Goal: Information Seeking & Learning: Learn about a topic

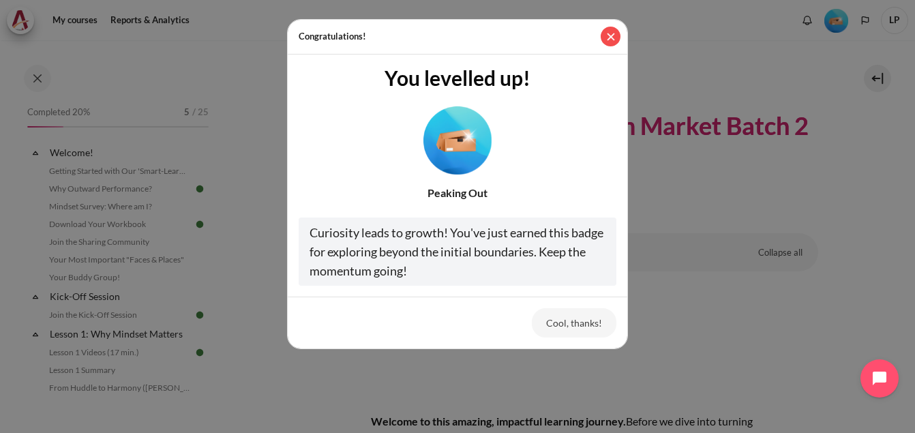
click at [608, 39] on button "Close" at bounding box center [610, 37] width 20 height 20
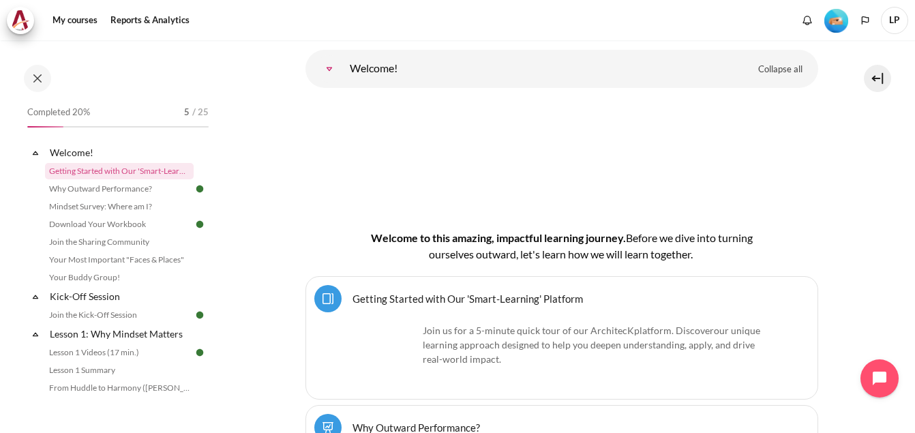
scroll to position [409, 0]
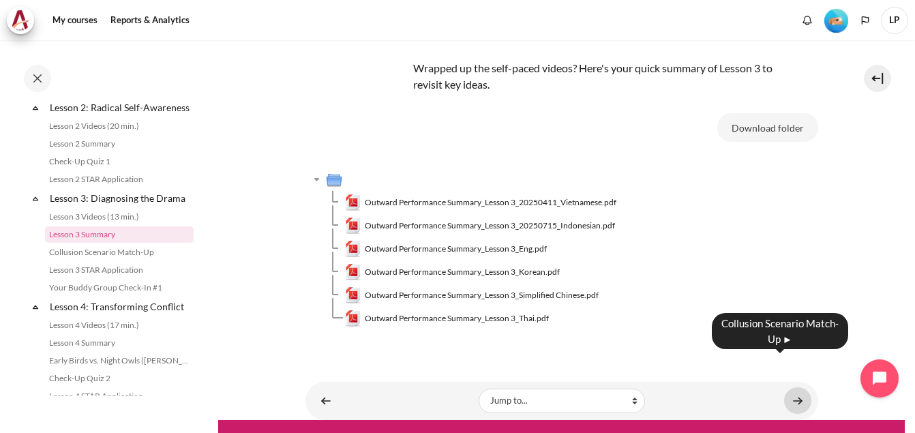
scroll to position [108, 0]
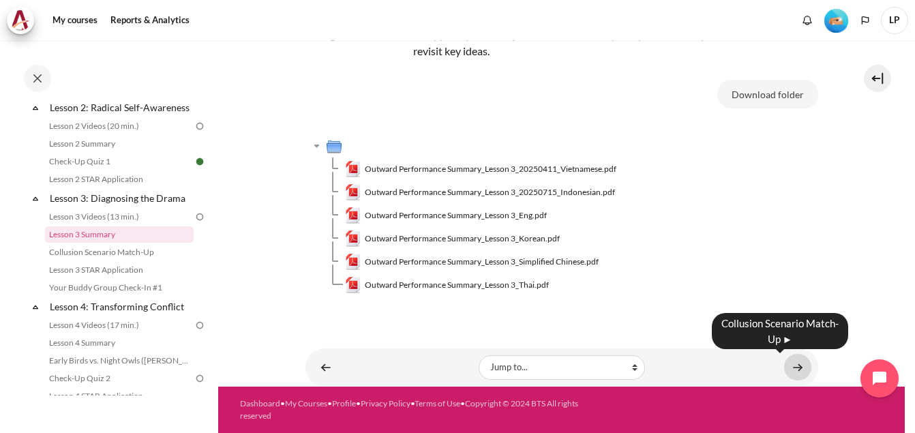
click at [789, 363] on link "Content" at bounding box center [797, 367] width 27 height 27
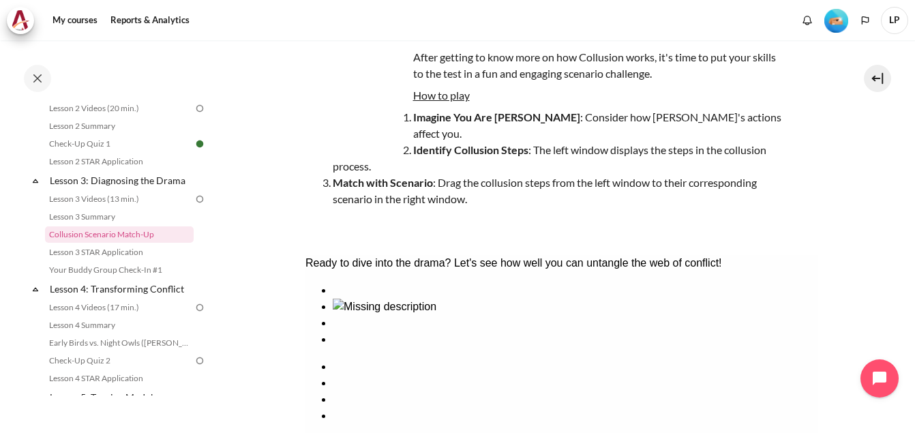
scroll to position [296, 0]
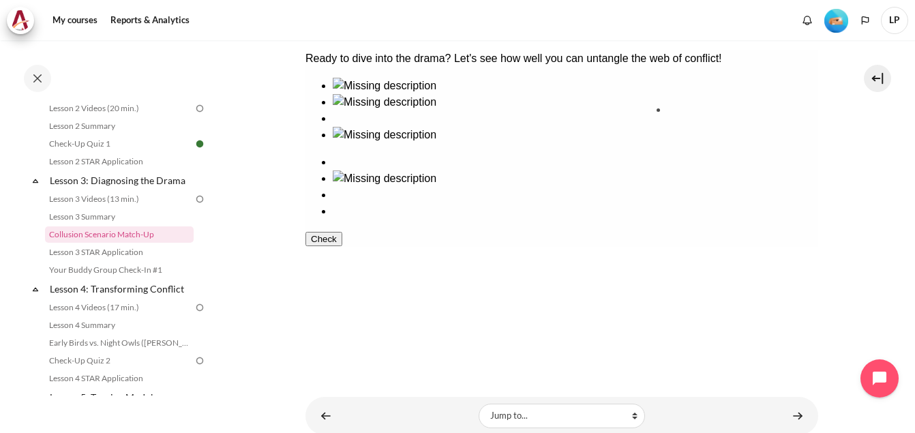
drag, startPoint x: 455, startPoint y: 157, endPoint x: 714, endPoint y: 158, distance: 259.7
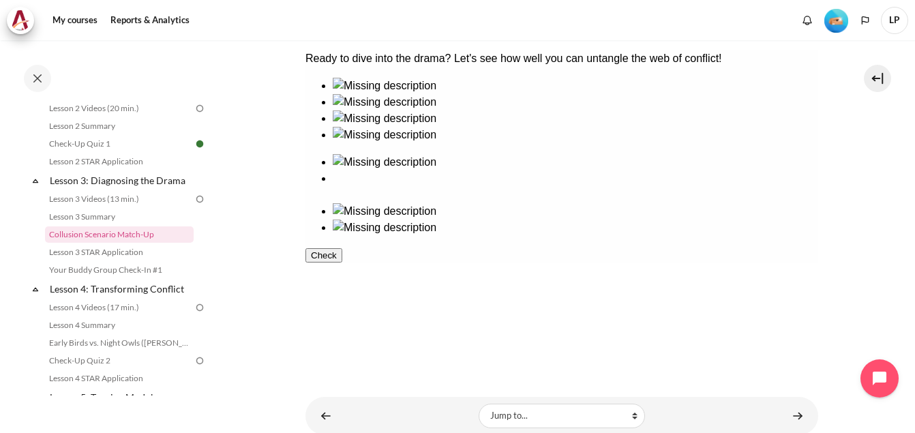
drag, startPoint x: 697, startPoint y: 132, endPoint x: 613, endPoint y: 268, distance: 159.7
click at [613, 236] on ul at bounding box center [561, 195] width 513 height 82
click at [436, 170] on img at bounding box center [384, 178] width 104 height 16
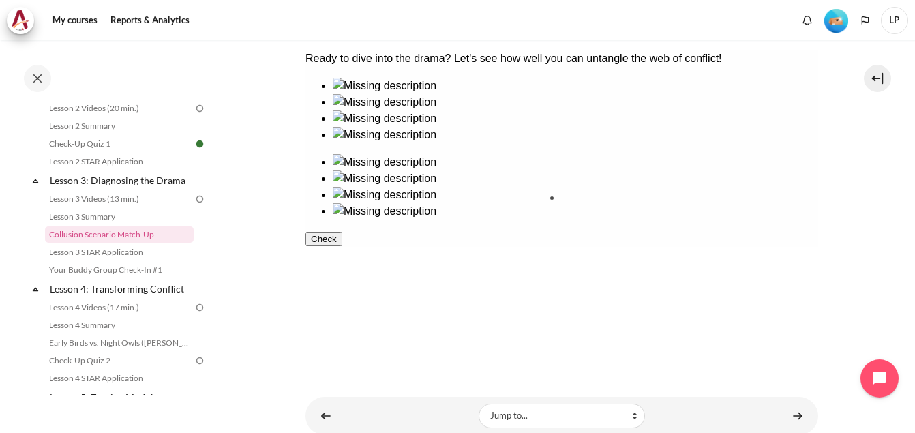
drag, startPoint x: 462, startPoint y: 138, endPoint x: 615, endPoint y: 227, distance: 177.4
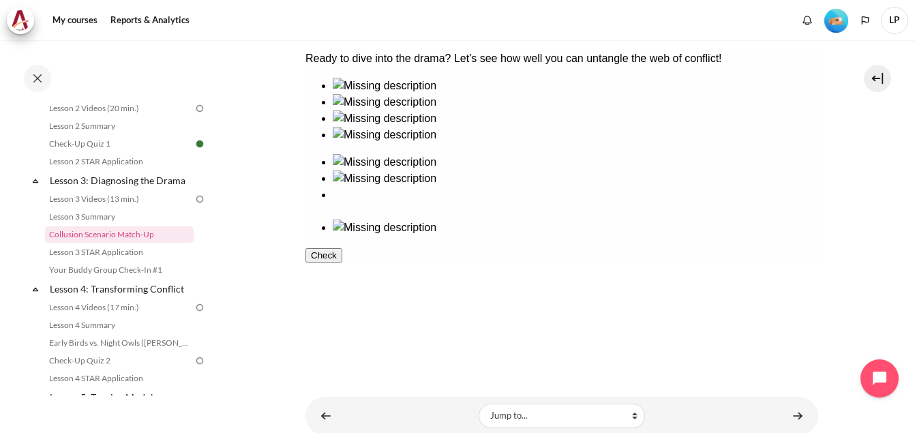
click at [448, 143] on div at bounding box center [574, 143] width 485 height 0
drag, startPoint x: 448, startPoint y: 265, endPoint x: 701, endPoint y: 175, distance: 268.4
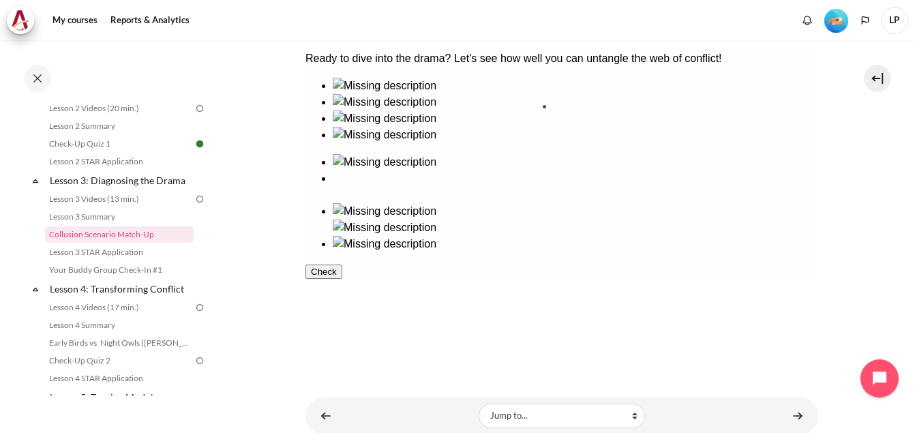
drag, startPoint x: 353, startPoint y: 257, endPoint x: 607, endPoint y: 162, distance: 270.9
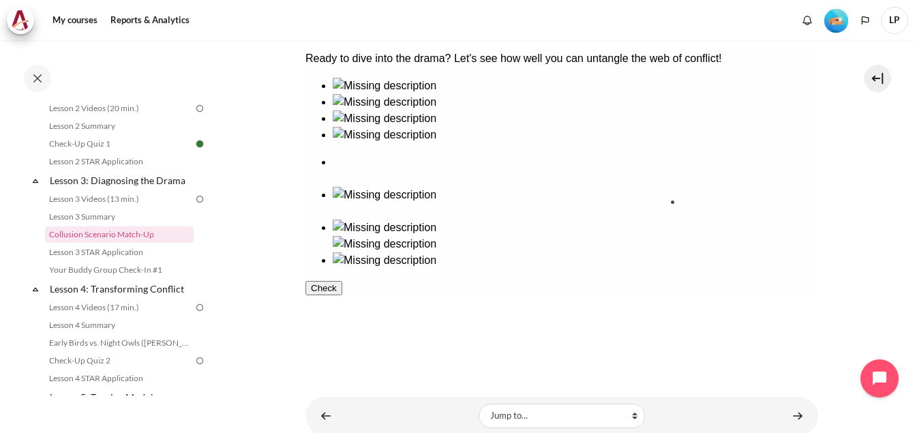
drag, startPoint x: 348, startPoint y: 161, endPoint x: 702, endPoint y: 254, distance: 366.3
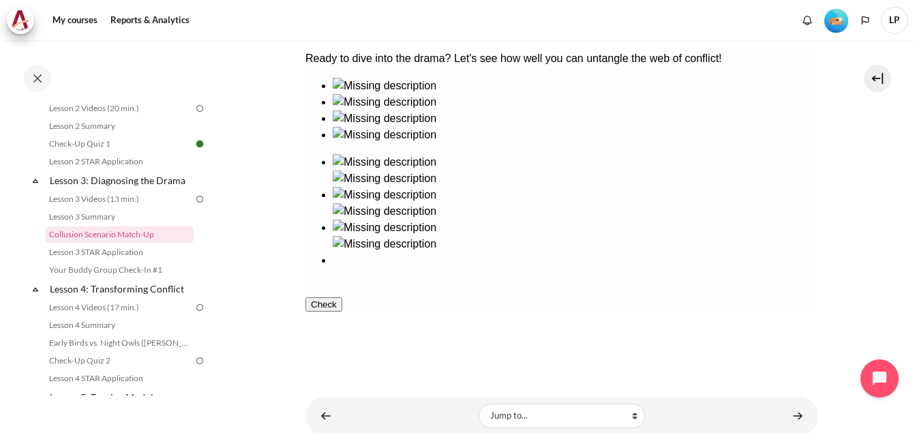
click at [341, 311] on button "Check" at bounding box center [323, 304] width 37 height 14
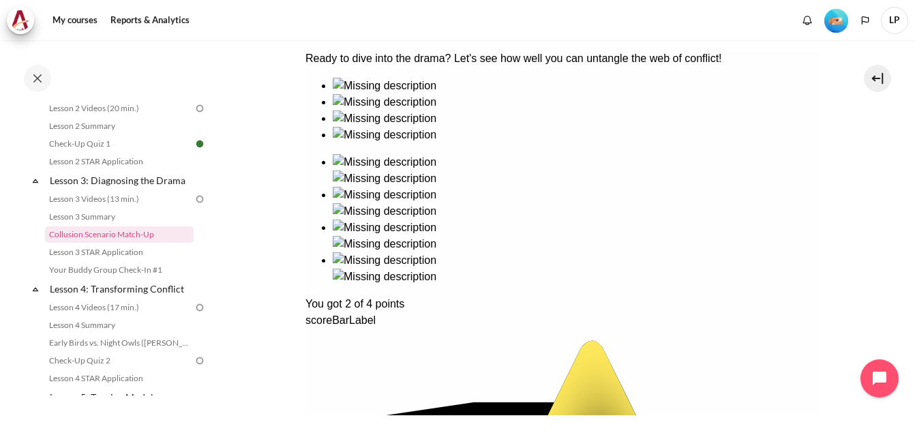
click at [630, 265] on div "Ready to dive into the drama? Let's see how well you can untangle the web of co…" at bounding box center [561, 416] width 513 height 732
click at [616, 233] on div "Ready to dive into the drama? Let's see how well you can untangle the web of co…" at bounding box center [561, 416] width 513 height 732
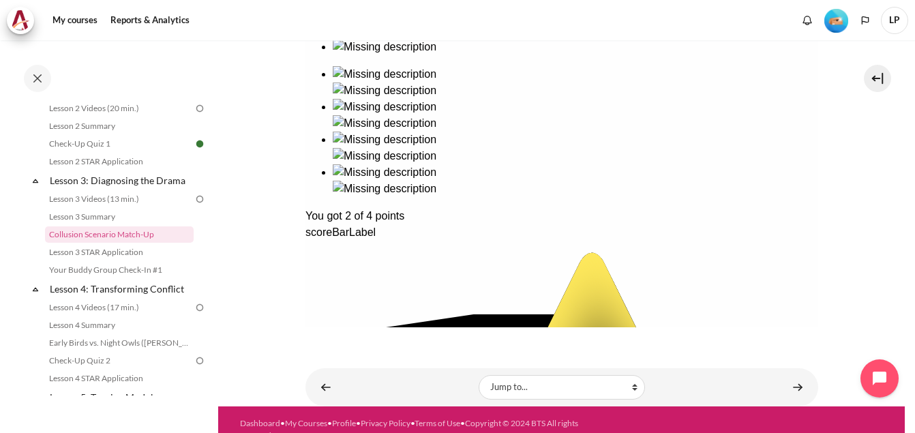
scroll to position [387, 0]
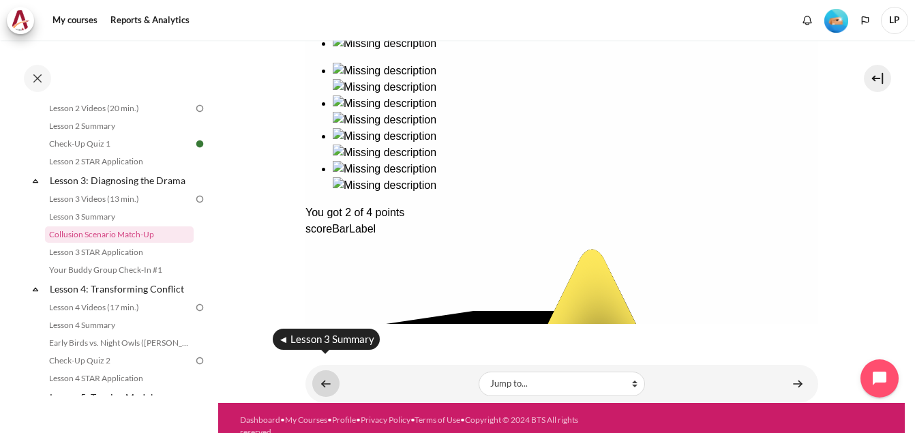
click at [320, 370] on link "Content" at bounding box center [325, 383] width 27 height 27
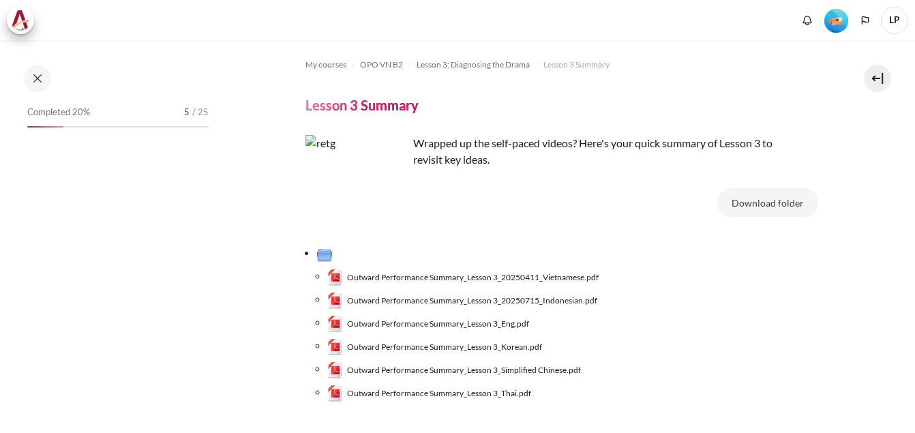
scroll to position [119, 0]
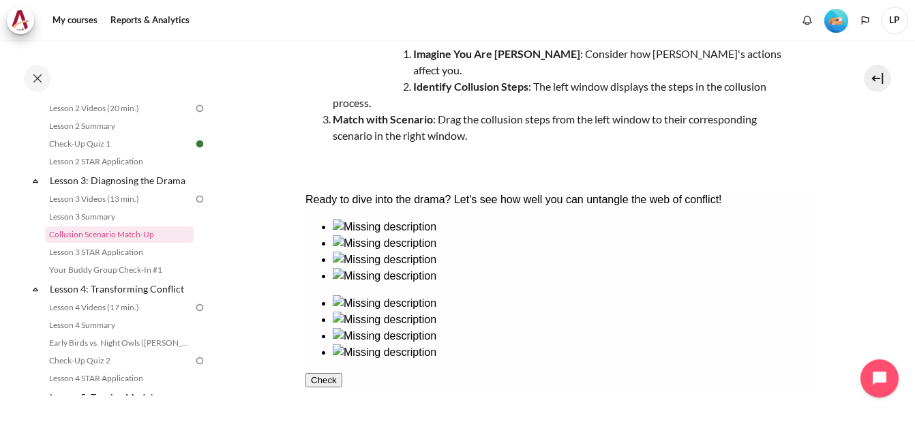
scroll to position [91, 0]
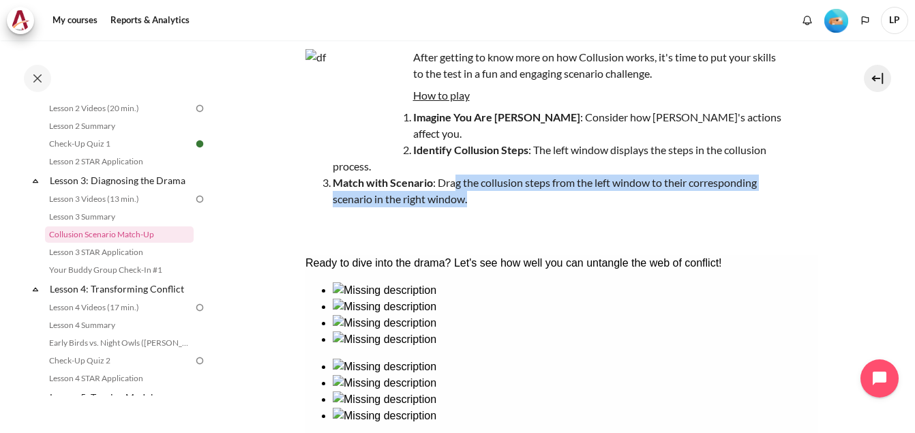
drag, startPoint x: 453, startPoint y: 170, endPoint x: 756, endPoint y: 180, distance: 303.4
click at [756, 180] on li "Match with Scenario : Drag the collusion steps from the left window to their co…" at bounding box center [558, 190] width 450 height 33
click at [607, 182] on li "Match with Scenario : Drag the collusion steps from the left window to their co…" at bounding box center [558, 190] width 450 height 33
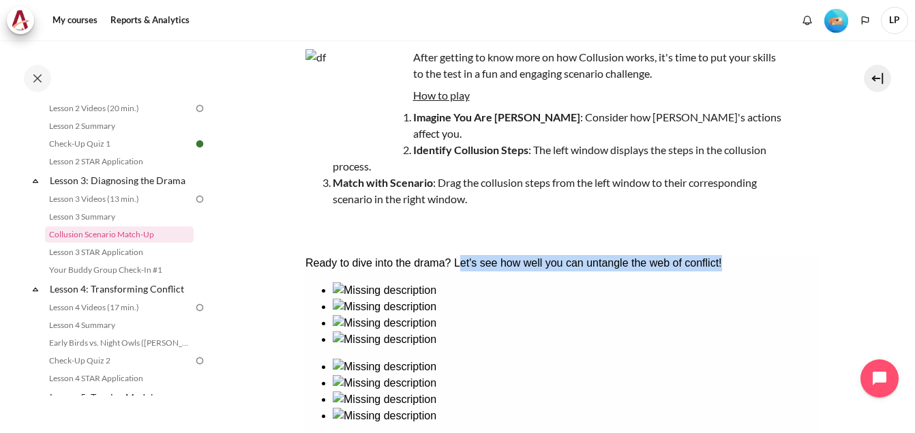
drag, startPoint x: 493, startPoint y: 271, endPoint x: 808, endPoint y: 277, distance: 314.9
click at [808, 271] on div "Ready to dive into the drama? Let's see how well you can untangle the web of co…" at bounding box center [561, 263] width 513 height 16
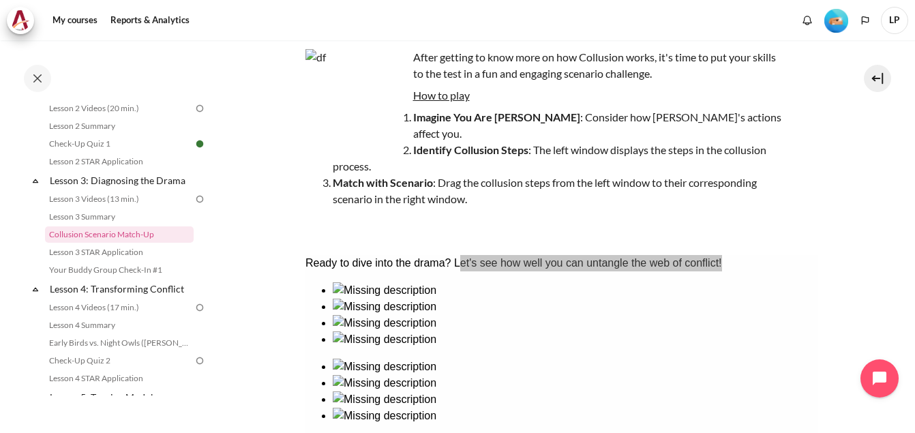
drag, startPoint x: 504, startPoint y: 22, endPoint x: 852, endPoint y: 269, distance: 426.4
click at [852, 269] on section "My courses OPO VN B2 Lesson 3: Diagnosing the Drama Collusion Scenario Match-Up…" at bounding box center [561, 294] width 686 height 690
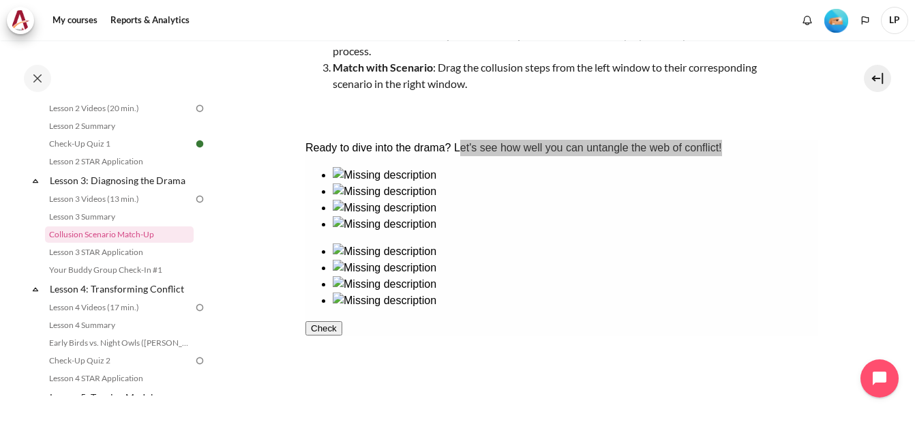
scroll to position [228, 0]
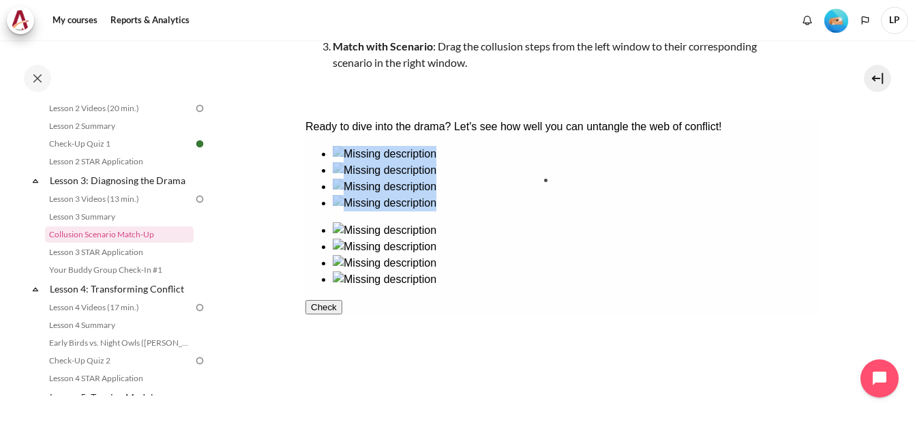
drag, startPoint x: 482, startPoint y: 213, endPoint x: 629, endPoint y: 216, distance: 147.3
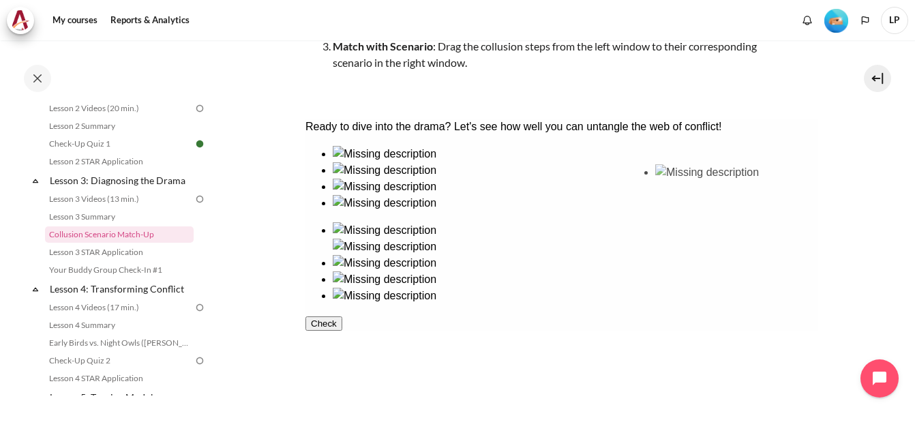
drag, startPoint x: 375, startPoint y: 217, endPoint x: 714, endPoint y: 213, distance: 338.8
drag, startPoint x: 333, startPoint y: 324, endPoint x: 568, endPoint y: 323, distance: 235.1
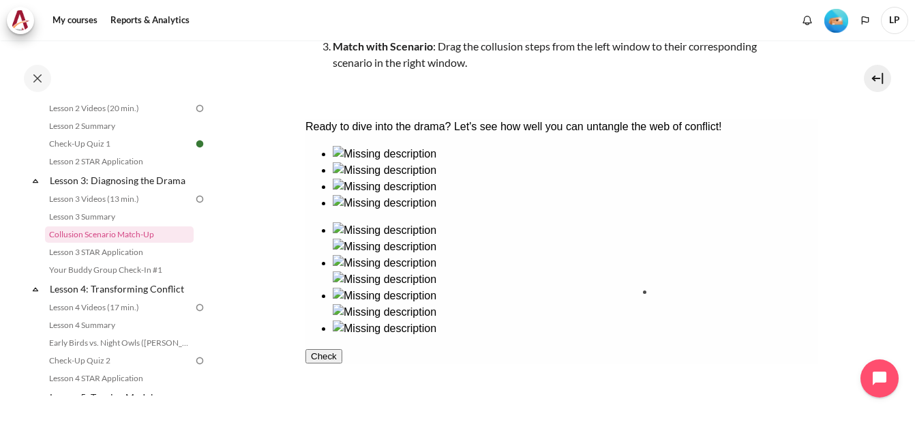
drag, startPoint x: 446, startPoint y: 320, endPoint x: 698, endPoint y: 328, distance: 251.6
click at [341, 380] on button "Check" at bounding box center [323, 372] width 37 height 14
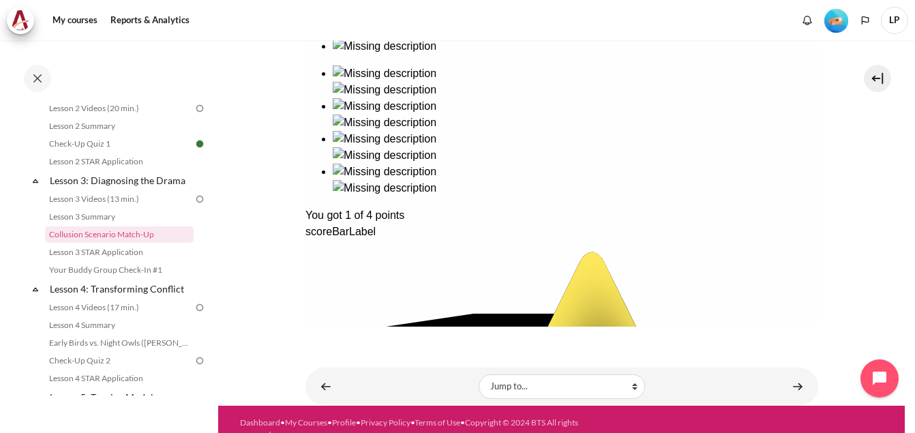
scroll to position [387, 0]
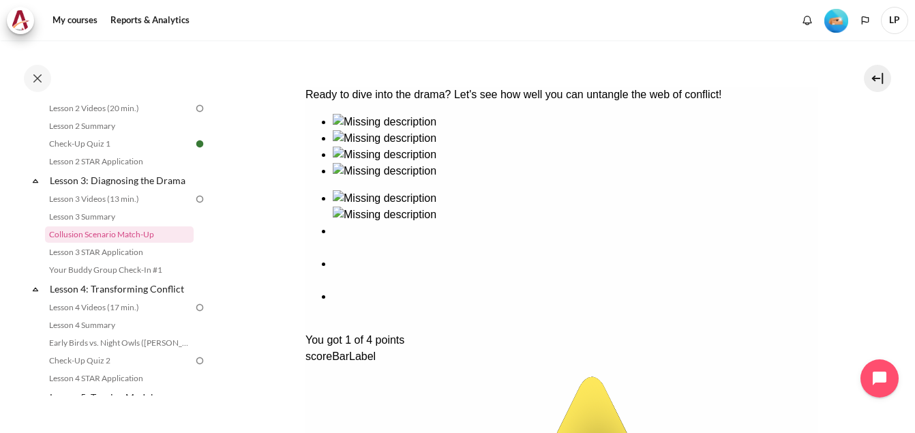
scroll to position [251, 0]
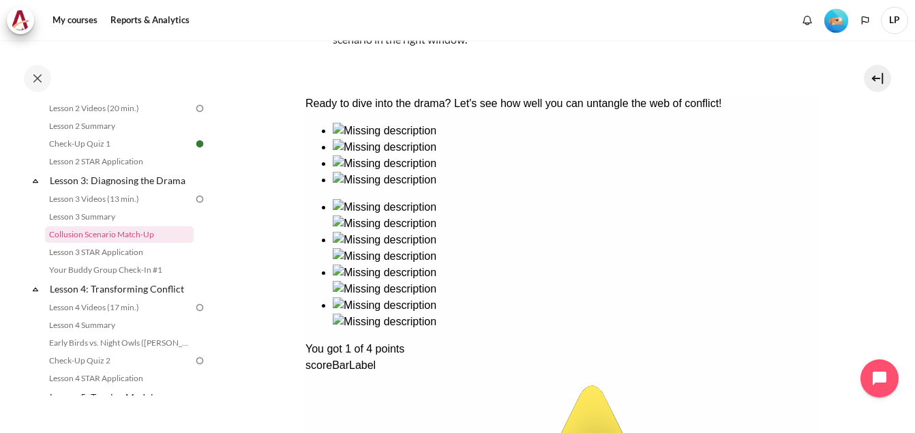
click at [289, 271] on section "My courses OPO VN B2 Lesson 3: Diagnosing the Drama Collusion Scenario Match-Up…" at bounding box center [561, 164] width 686 height 750
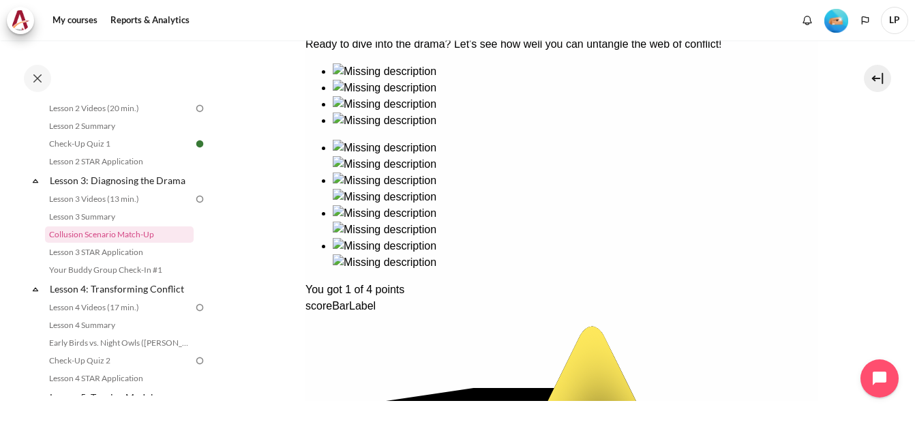
scroll to position [387, 0]
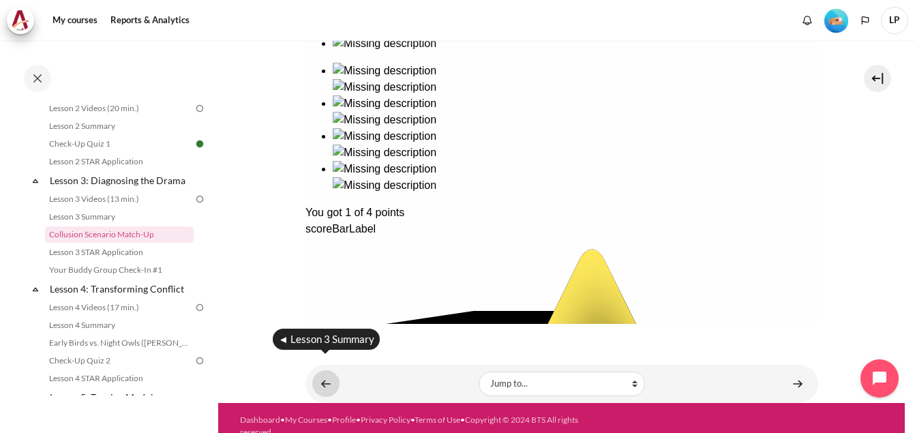
click at [321, 370] on link "Content" at bounding box center [325, 383] width 27 height 27
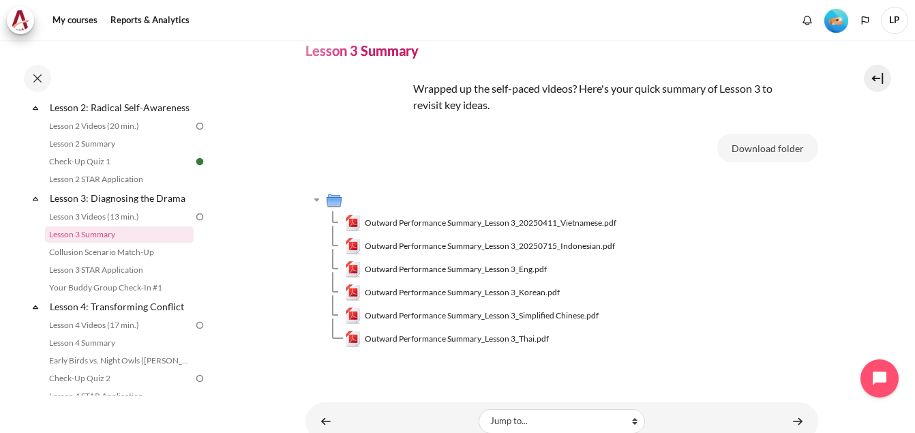
scroll to position [108, 0]
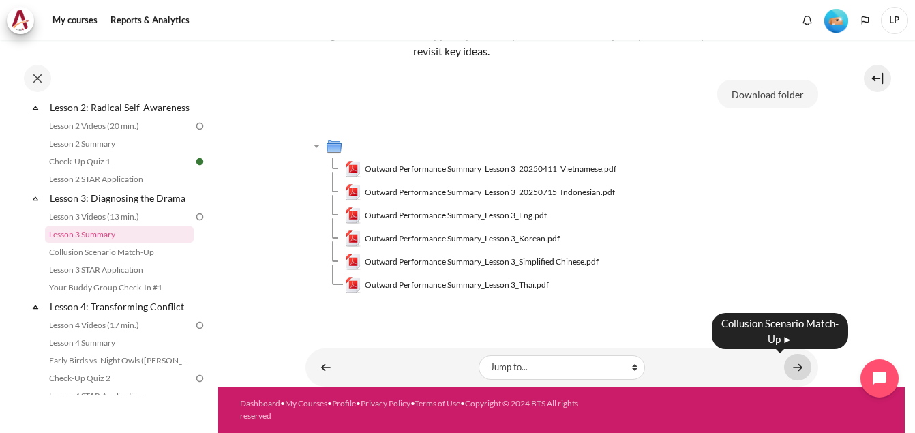
click at [786, 368] on link "Content" at bounding box center [797, 367] width 27 height 27
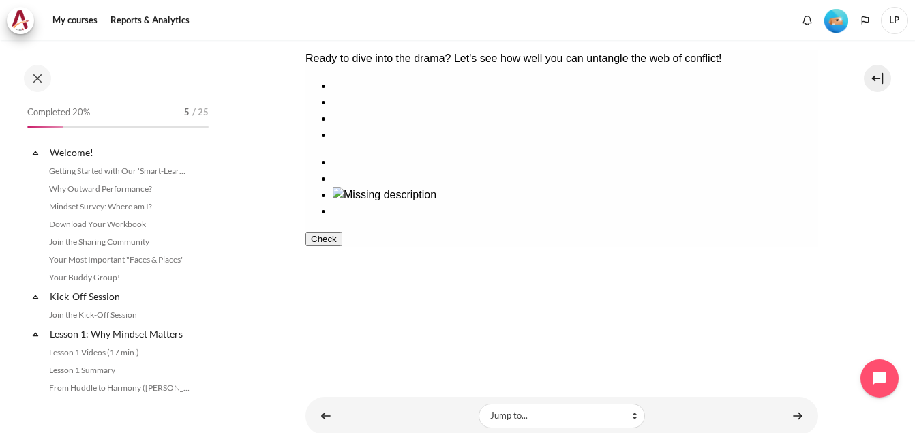
scroll to position [352, 0]
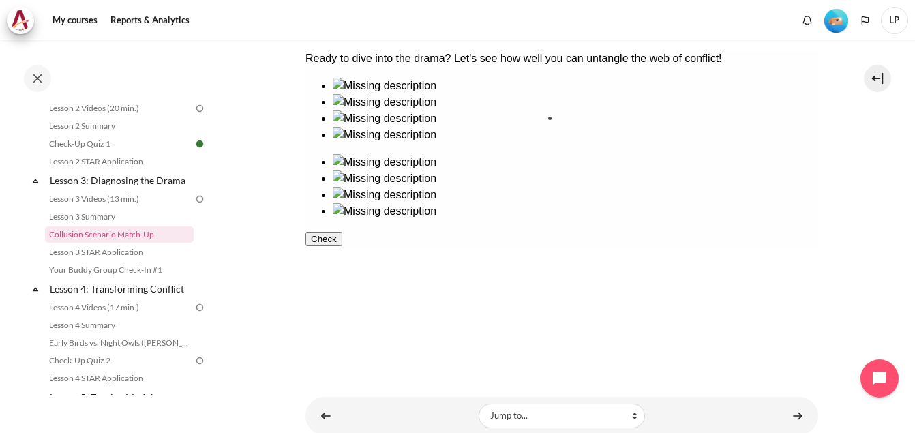
drag, startPoint x: 356, startPoint y: 140, endPoint x: 602, endPoint y: 146, distance: 246.1
drag, startPoint x: 373, startPoint y: 250, endPoint x: 639, endPoint y: 246, distance: 265.8
drag, startPoint x: 443, startPoint y: 229, endPoint x: 697, endPoint y: 234, distance: 254.3
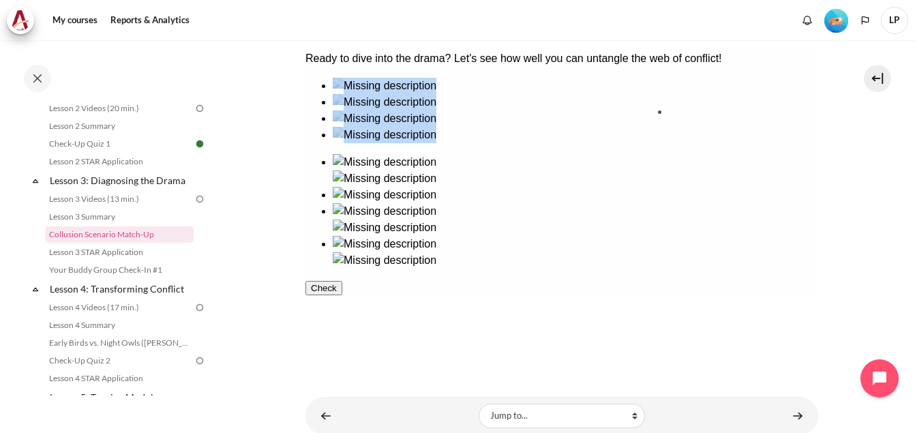
drag, startPoint x: 468, startPoint y: 159, endPoint x: 728, endPoint y: 163, distance: 259.7
click at [341, 311] on button "Check" at bounding box center [323, 304] width 37 height 14
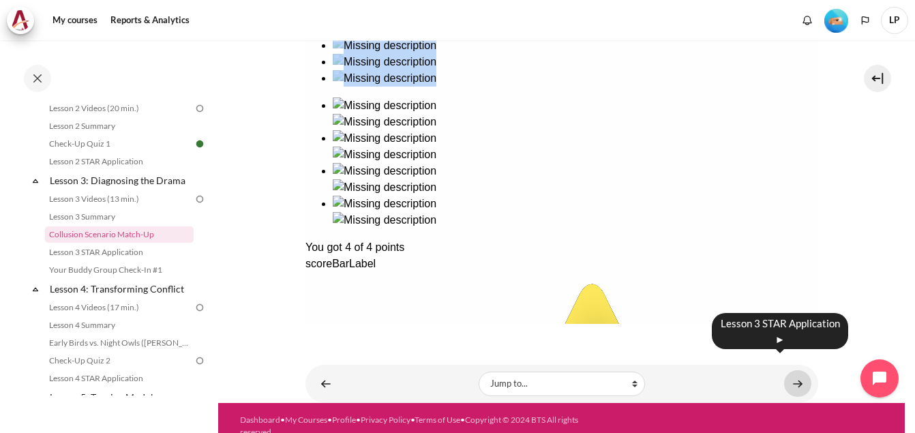
click at [789, 370] on link "Content" at bounding box center [797, 383] width 27 height 27
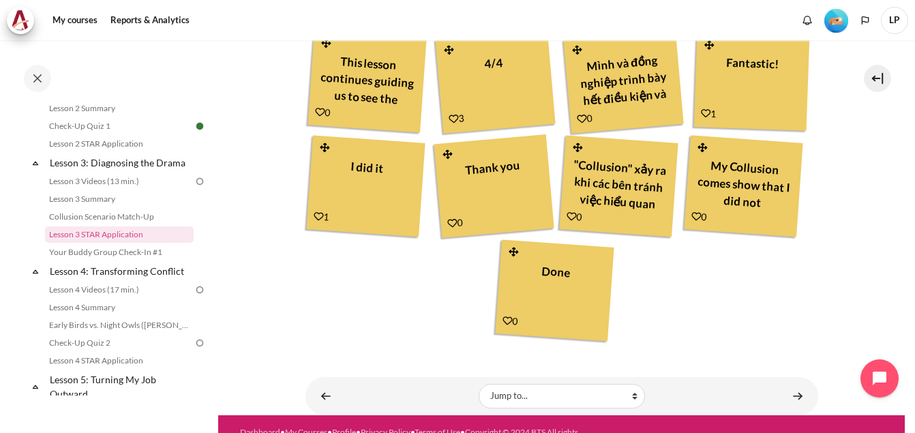
scroll to position [737, 0]
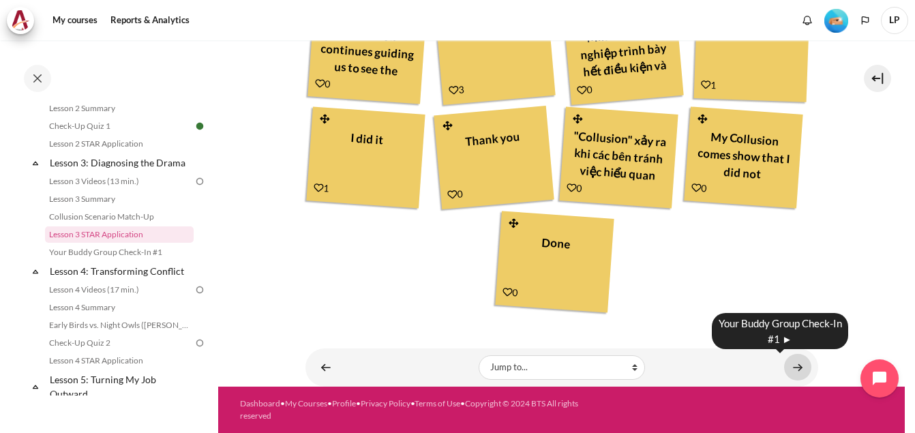
click at [790, 365] on link "Content" at bounding box center [797, 367] width 27 height 27
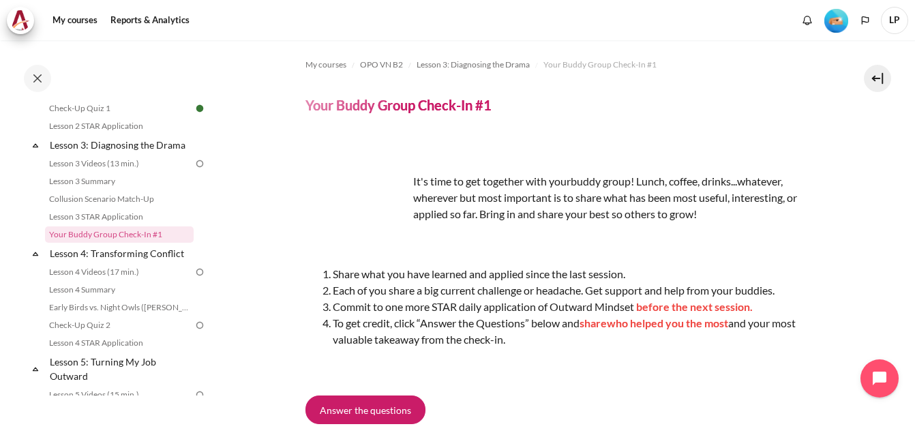
drag, startPoint x: 346, startPoint y: 322, endPoint x: 803, endPoint y: 336, distance: 456.9
click at [803, 336] on li "To get credit, click “Answer the Questions” below and share who helped you the …" at bounding box center [575, 331] width 485 height 33
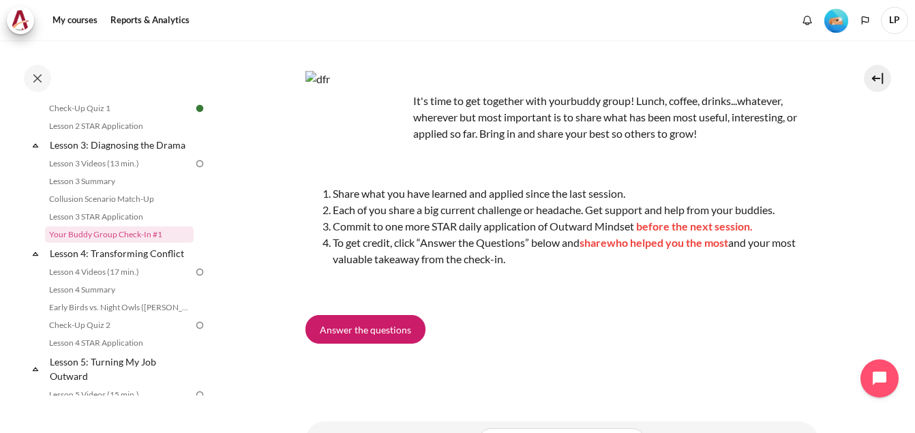
scroll to position [153, 0]
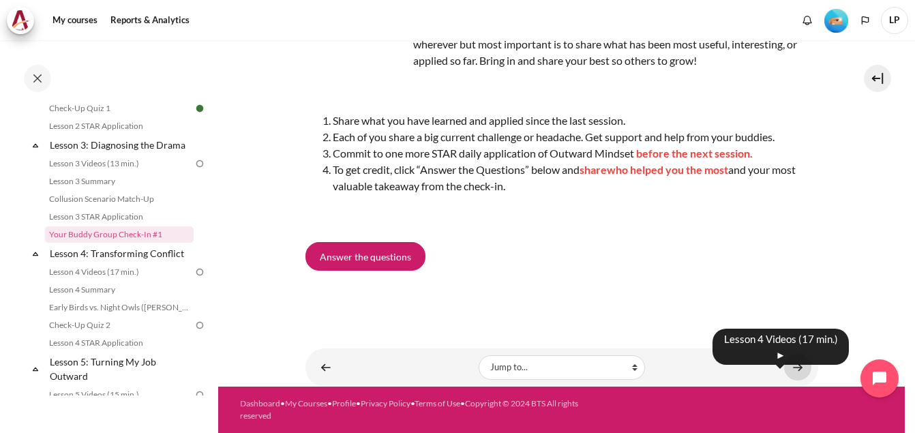
click at [784, 369] on link "Content" at bounding box center [797, 367] width 27 height 27
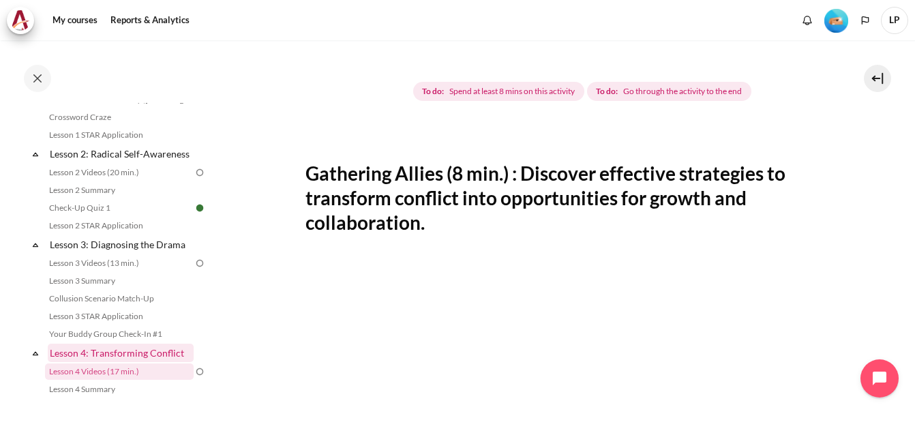
scroll to position [289, 0]
click at [122, 341] on link "Your Buddy Group Check-In #1" at bounding box center [119, 333] width 149 height 16
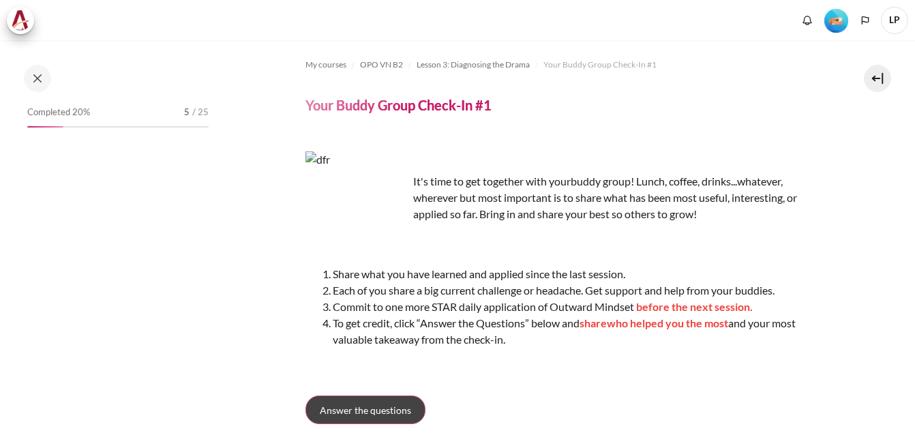
click at [351, 403] on span "Answer the questions" at bounding box center [365, 410] width 91 height 14
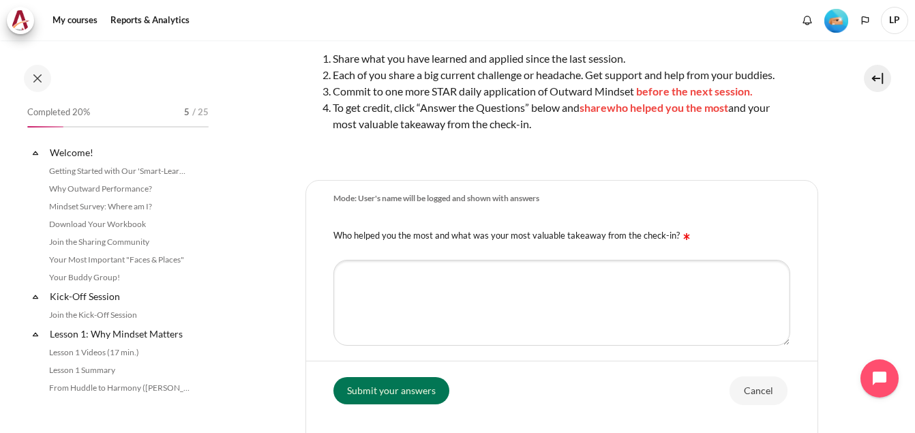
scroll to position [388, 0]
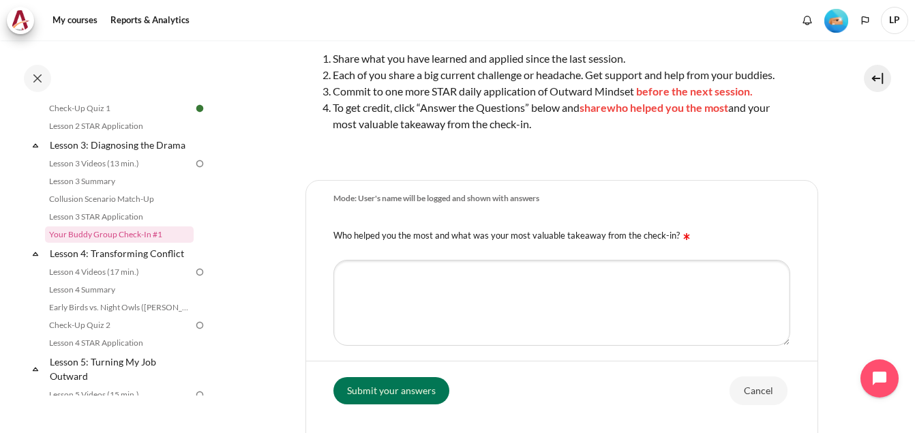
drag, startPoint x: 339, startPoint y: 251, endPoint x: 667, endPoint y: 251, distance: 327.8
click at [667, 241] on label "Who helped you the most and what was your most valuable takeaway from the check…" at bounding box center [513, 235] width 360 height 11
click at [503, 303] on textarea "Who helped you the most and what was your most valuable takeaway from the check…" at bounding box center [561, 303] width 457 height 86
type textarea "Phan Thi Thuy"
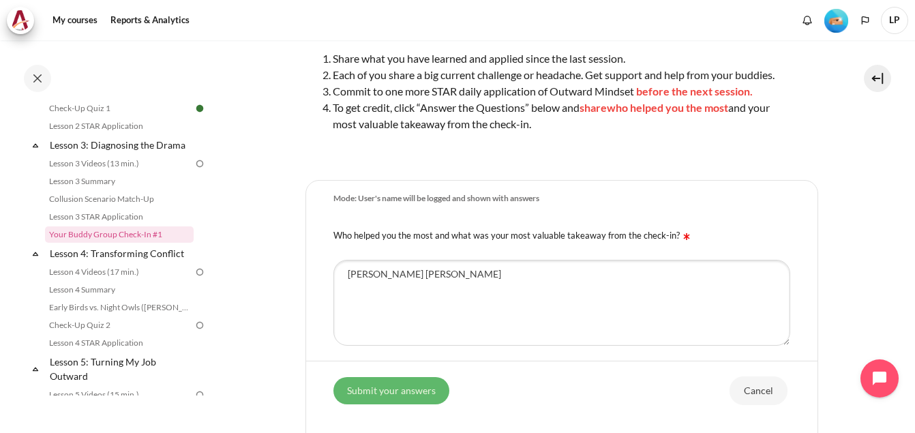
click at [373, 395] on input "Submit your answers" at bounding box center [391, 389] width 116 height 27
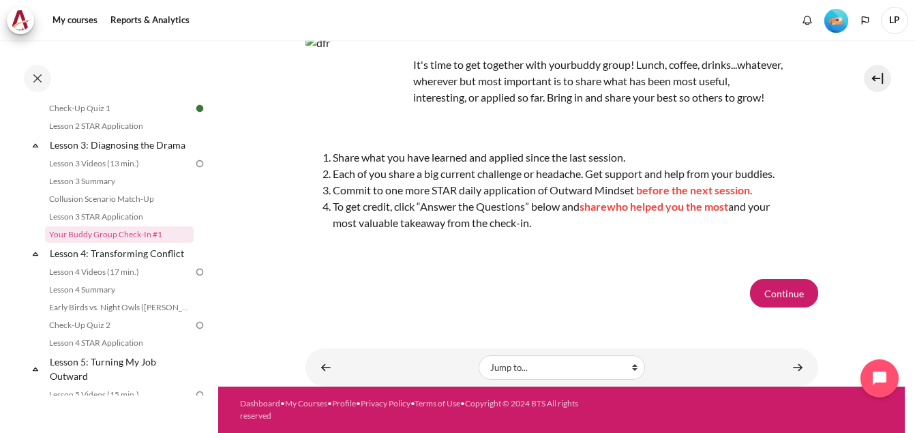
scroll to position [155, 0]
click at [754, 296] on button "Continue" at bounding box center [784, 293] width 68 height 29
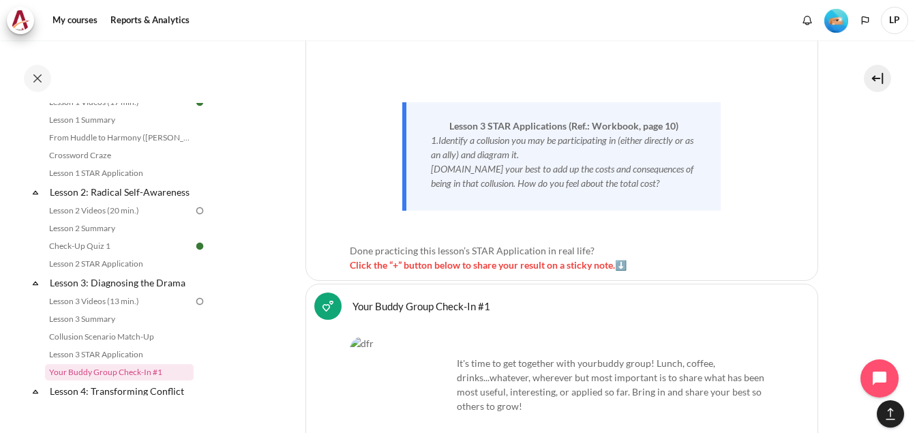
scroll to position [5831, 0]
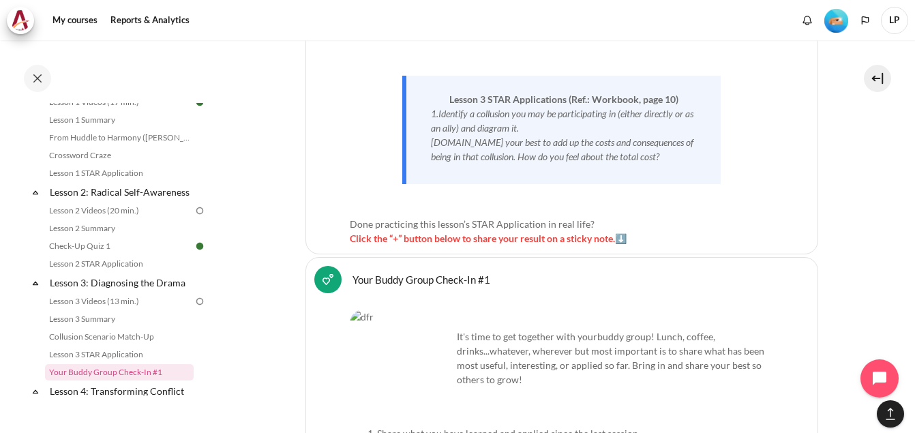
click at [419, 232] on span "Click the “+” button below to share your result on a sticky note.⬇️" at bounding box center [488, 238] width 277 height 12
click at [616, 232] on span "Click the “+” button below to share your result on a sticky note.⬇️" at bounding box center [488, 238] width 277 height 12
click at [459, 218] on span "Done practicing this lesson’s STAR Application in real life?" at bounding box center [472, 224] width 245 height 12
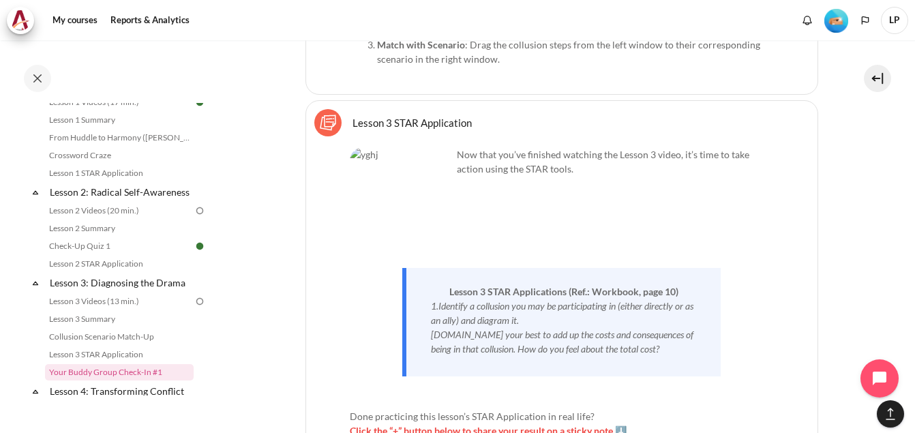
scroll to position [5627, 0]
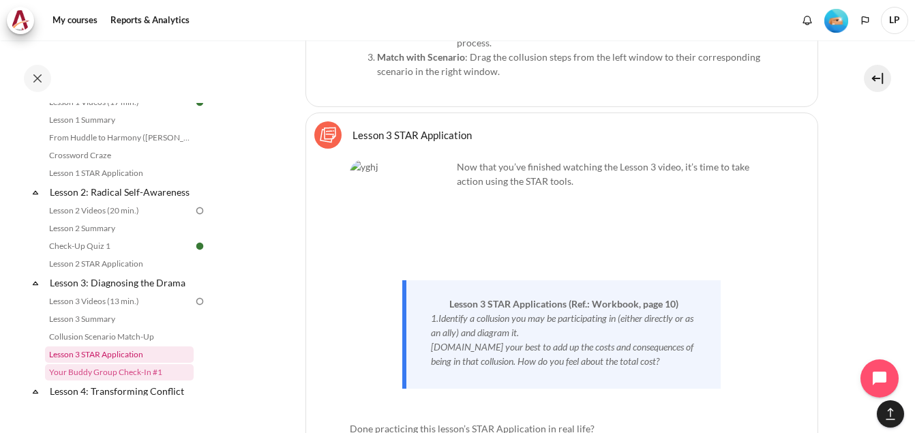
click at [86, 363] on link "Lesson 3 STAR Application" at bounding box center [119, 354] width 149 height 16
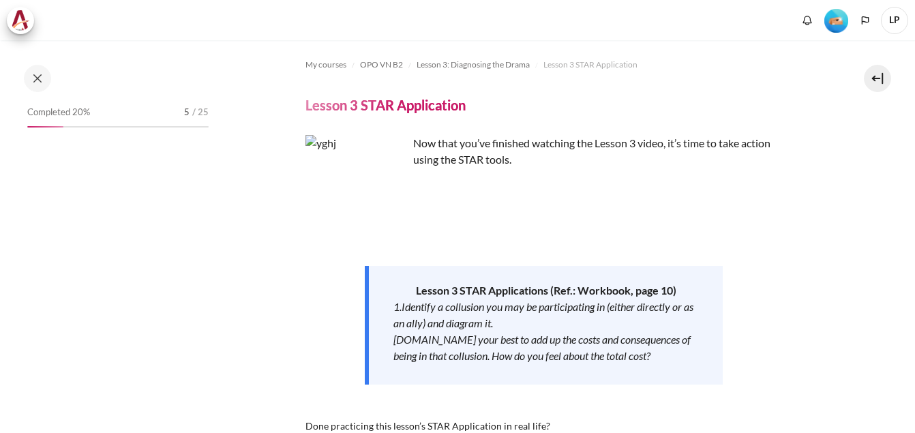
scroll to position [341, 0]
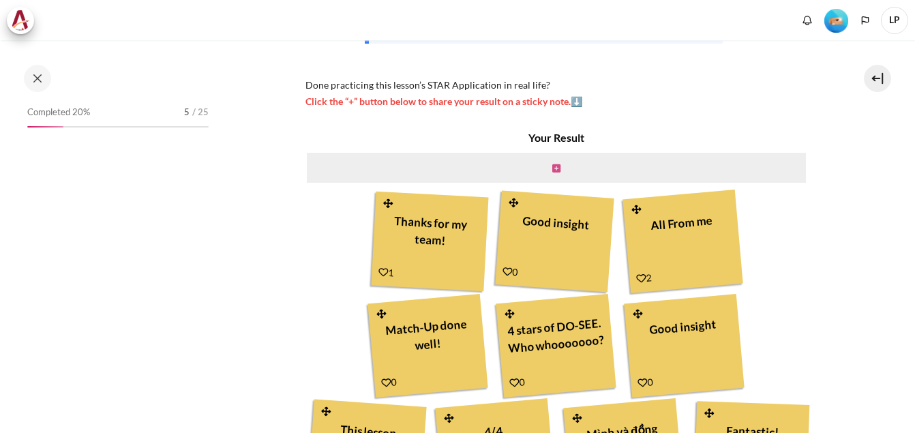
click at [552, 166] on icon "Content" at bounding box center [556, 169] width 8 height 10
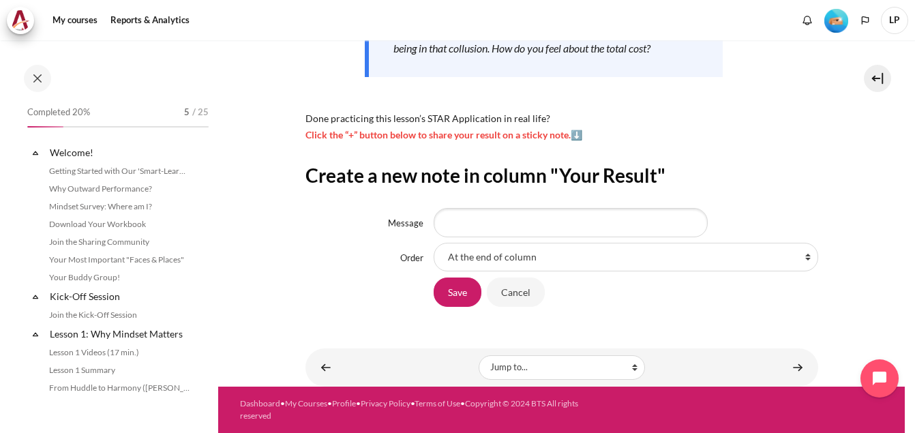
scroll to position [370, 0]
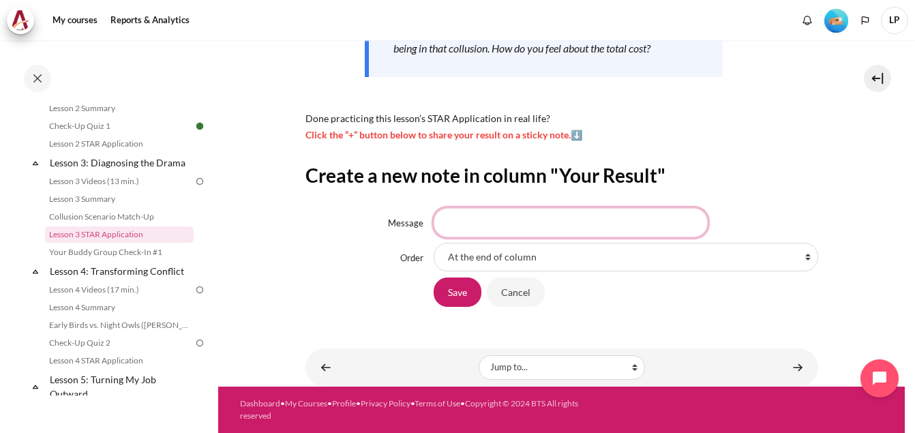
click at [530, 227] on input "Message" at bounding box center [570, 222] width 274 height 29
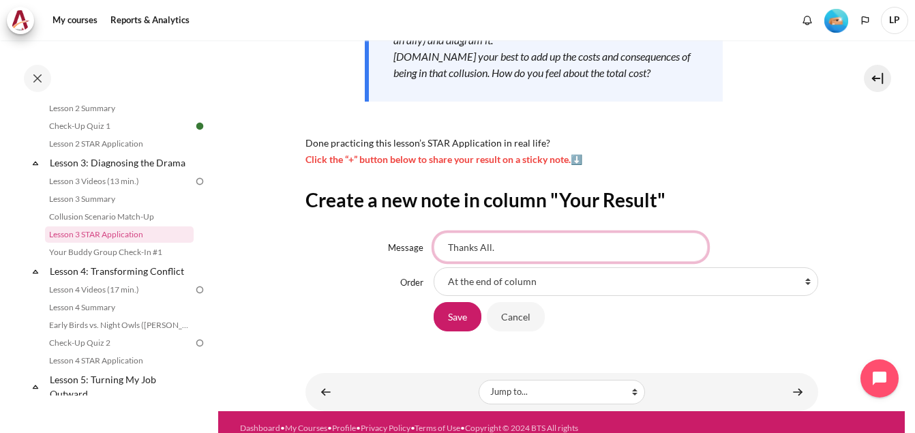
scroll to position [307, 0]
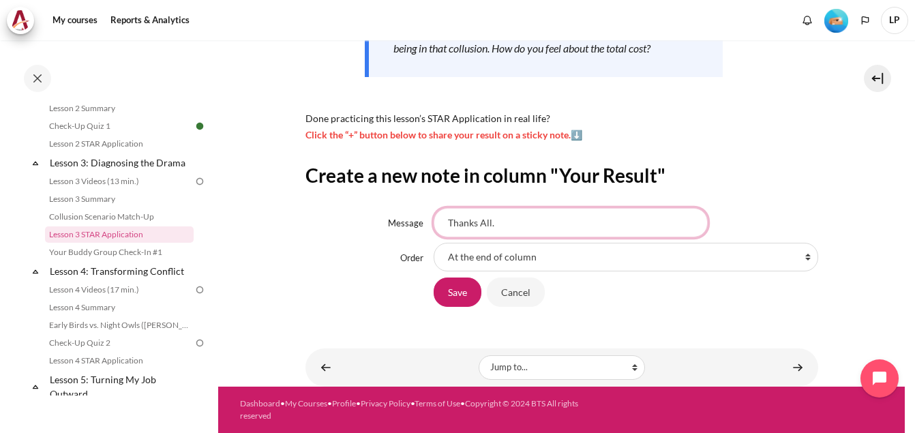
drag, startPoint x: 477, startPoint y: 224, endPoint x: 487, endPoint y: 224, distance: 10.2
click at [487, 224] on input "Thanks All." at bounding box center [570, 222] width 274 height 29
click at [511, 225] on input "Thanks All." at bounding box center [570, 222] width 274 height 29
drag, startPoint x: 511, startPoint y: 225, endPoint x: 418, endPoint y: 222, distance: 93.4
click at [418, 222] on div "Message Thanks All." at bounding box center [561, 222] width 513 height 29
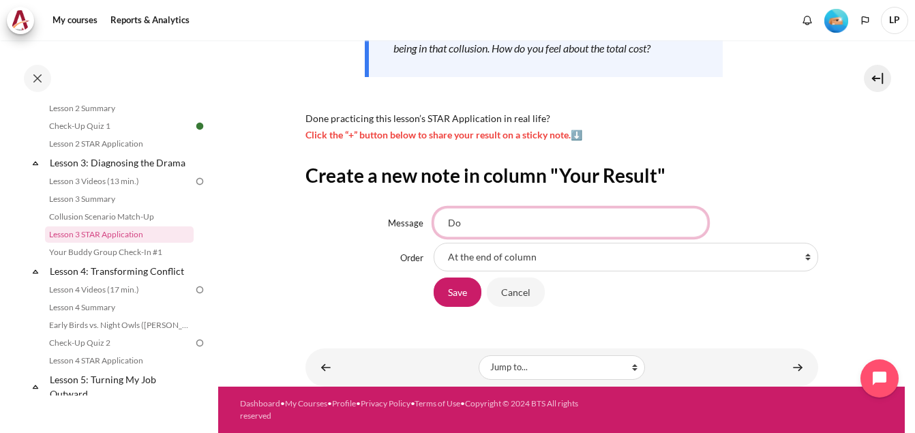
type input "D"
type input "Thank team."
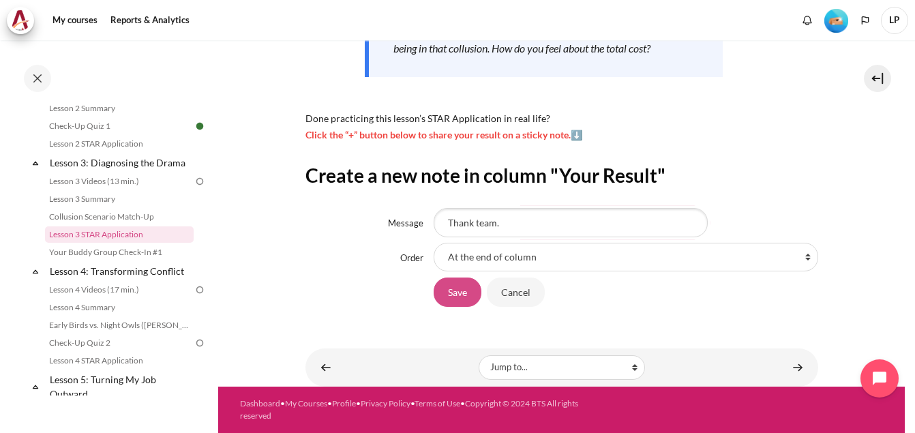
click at [444, 291] on input "Save" at bounding box center [457, 291] width 48 height 29
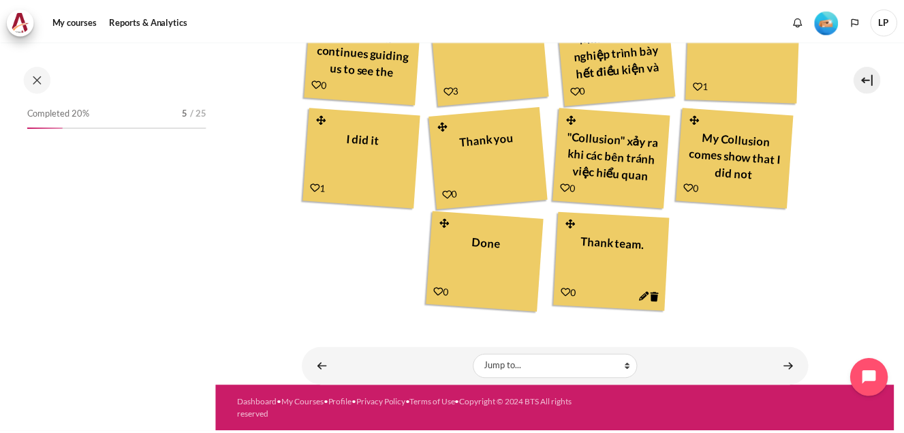
scroll to position [370, 0]
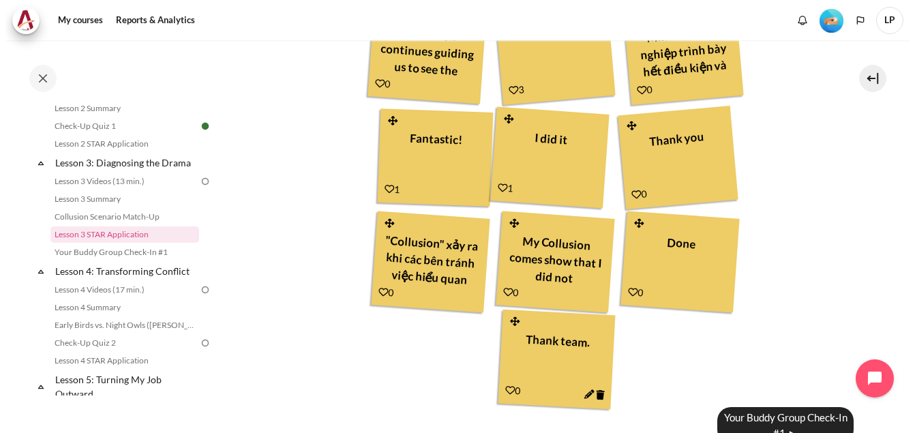
scroll to position [737, 0]
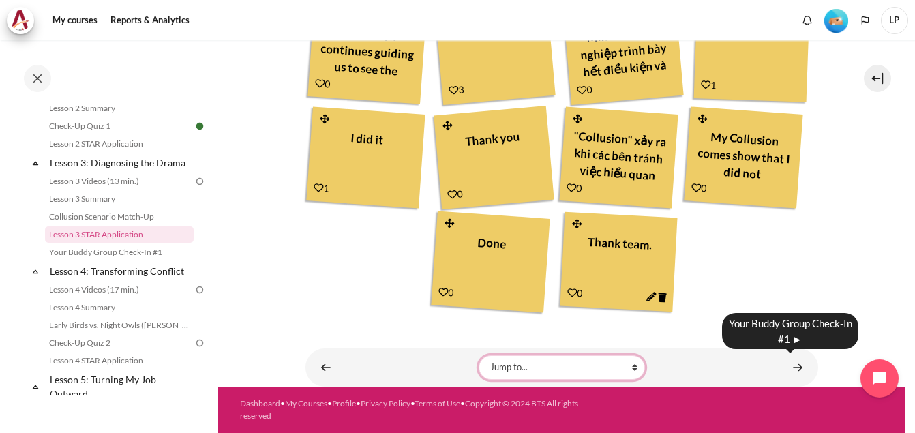
click at [532, 361] on select "Jump to... Getting Started with Our 'Smart-Learning' Platform Why Outward Perfo…" at bounding box center [561, 367] width 166 height 25
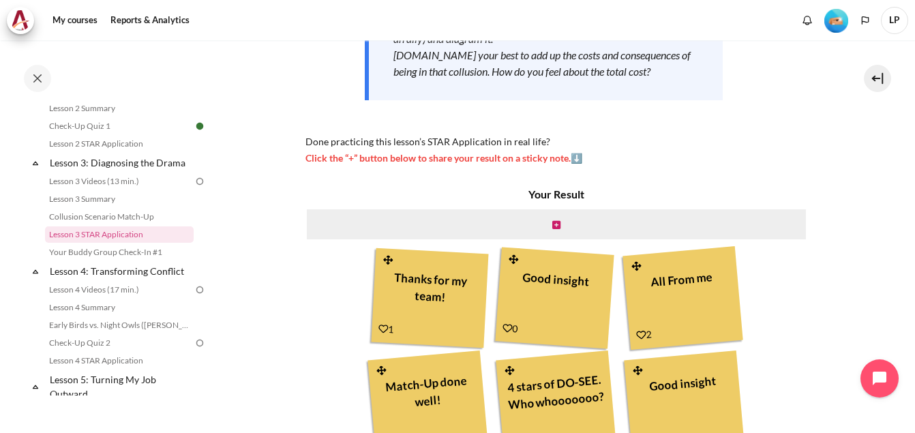
scroll to position [260, 0]
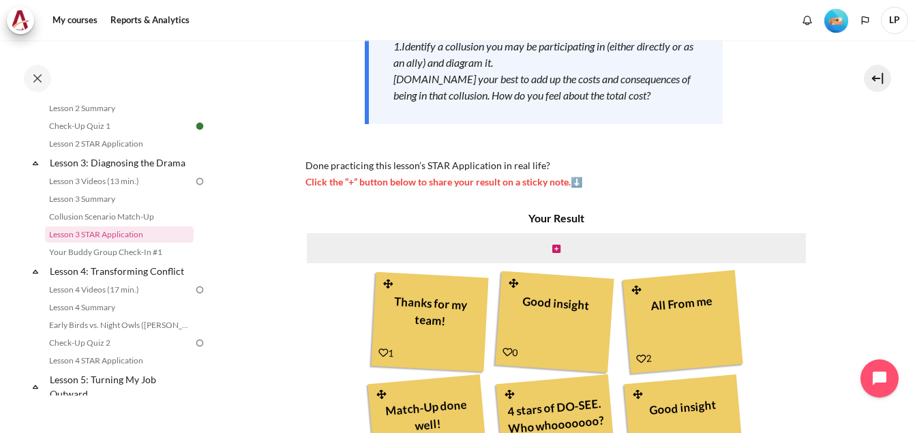
click at [576, 181] on span "Click the “+” button below to share your result on a sticky note.⬇️" at bounding box center [443, 182] width 277 height 12
click at [399, 183] on span "Click the “+” button below to share your result on a sticky note.⬇️" at bounding box center [443, 182] width 277 height 12
click at [332, 172] on div "Now that you’ve finished watching the Lesson 3 video, it’s time to take action …" at bounding box center [543, 32] width 477 height 315
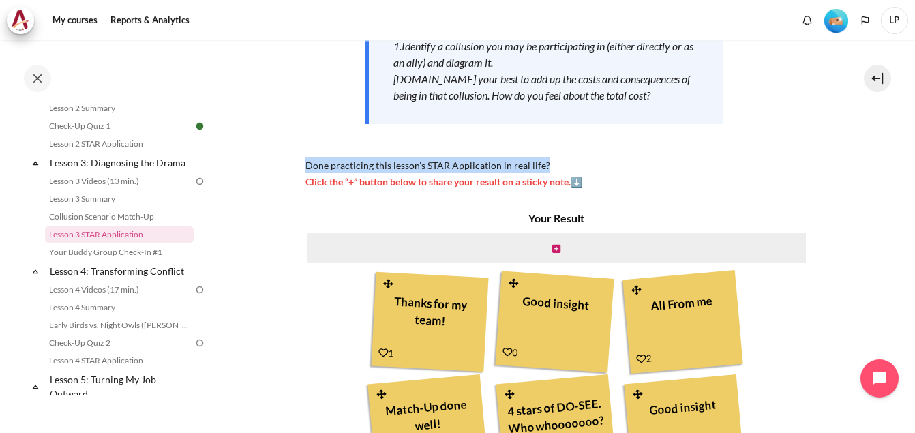
drag, startPoint x: 299, startPoint y: 164, endPoint x: 594, endPoint y: 167, distance: 295.1
click at [594, 167] on section "My courses OPO VN B2 Lesson 3: Diagnosing the Drama Lesson 3 STAR Application L…" at bounding box center [561, 322] width 686 height 1084
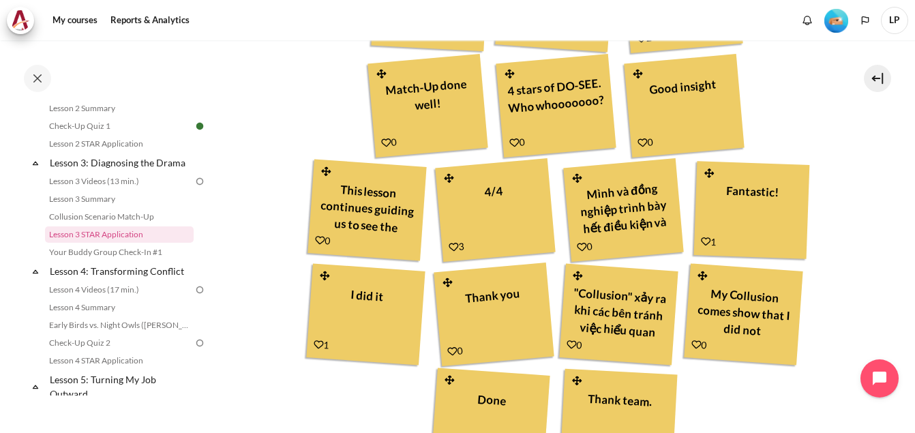
scroll to position [737, 0]
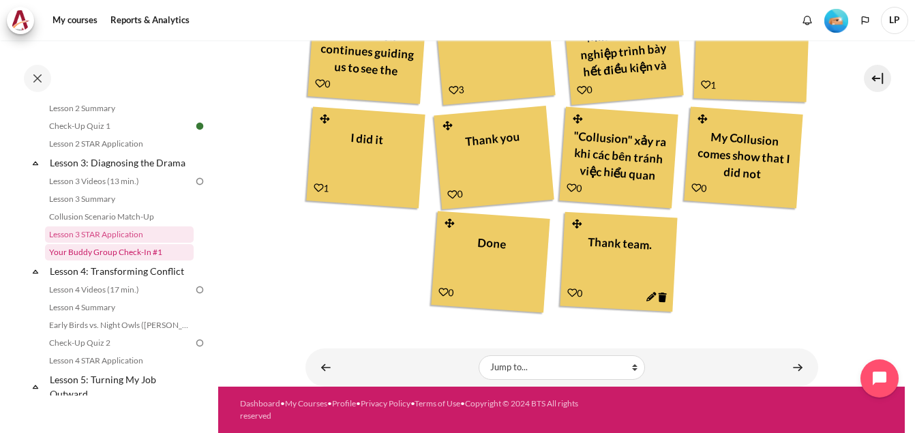
click at [112, 260] on link "Your Buddy Group Check-In #1" at bounding box center [119, 252] width 149 height 16
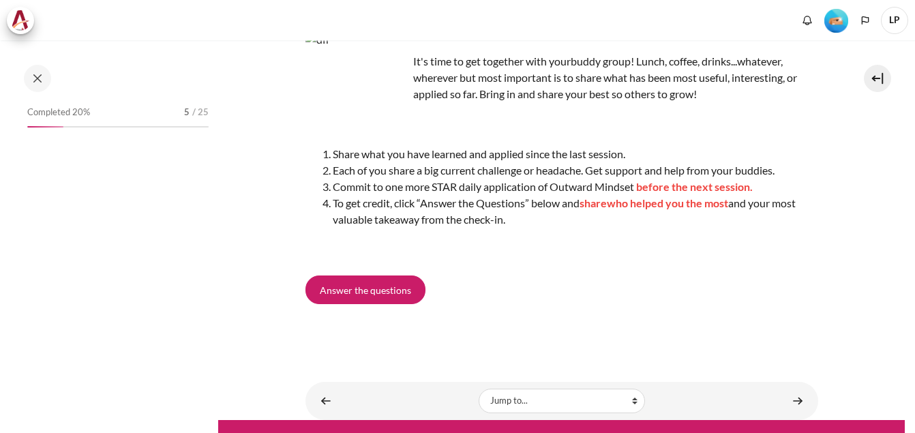
scroll to position [153, 0]
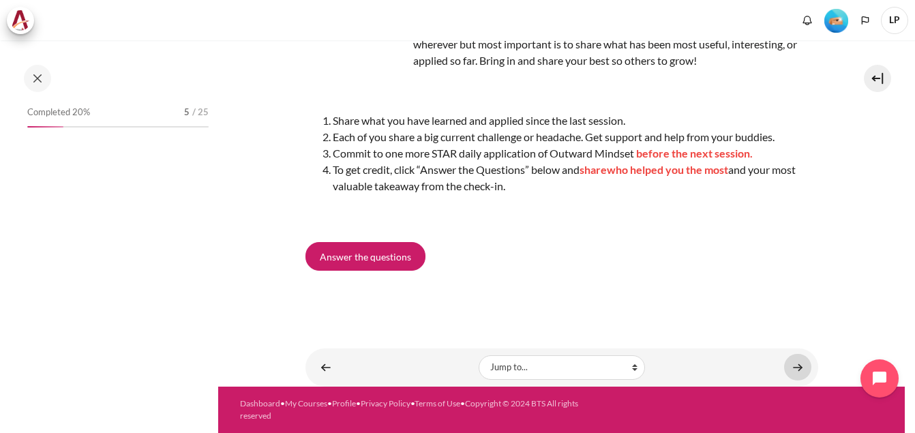
click at [787, 366] on link "Content" at bounding box center [797, 367] width 27 height 27
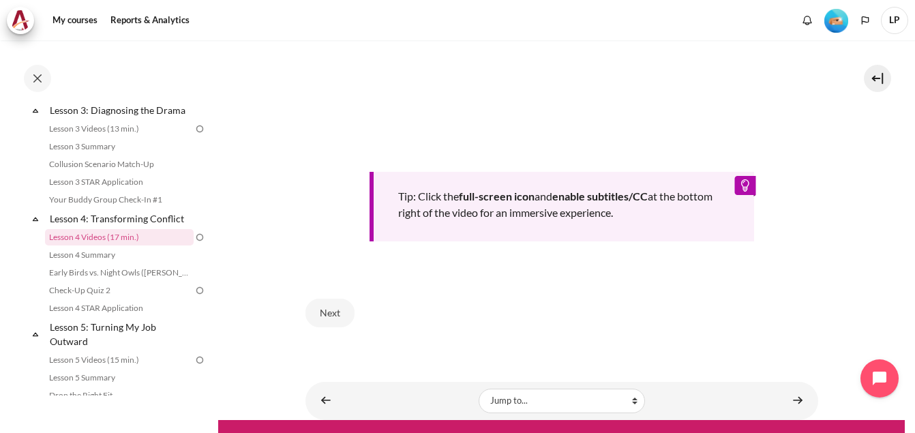
scroll to position [409, 0]
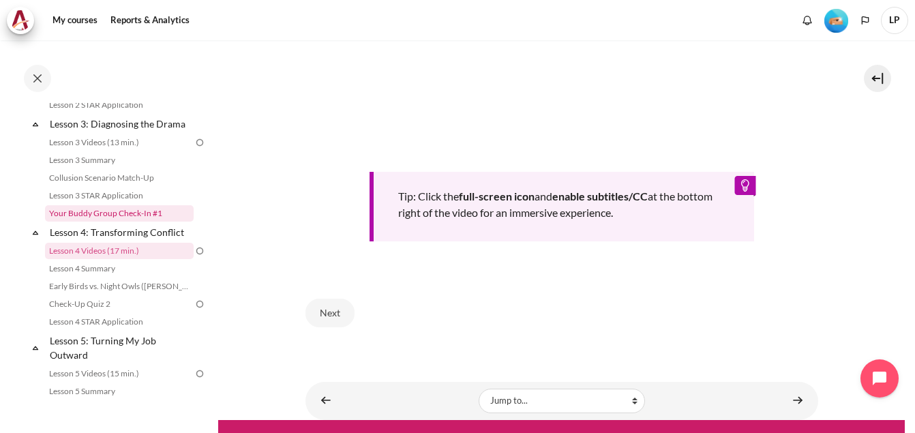
click at [135, 222] on link "Your Buddy Group Check-In #1" at bounding box center [119, 213] width 149 height 16
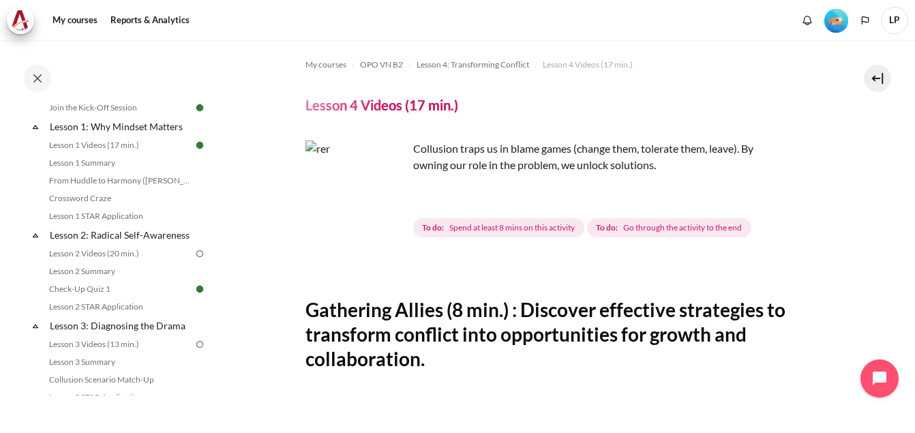
scroll to position [289, 0]
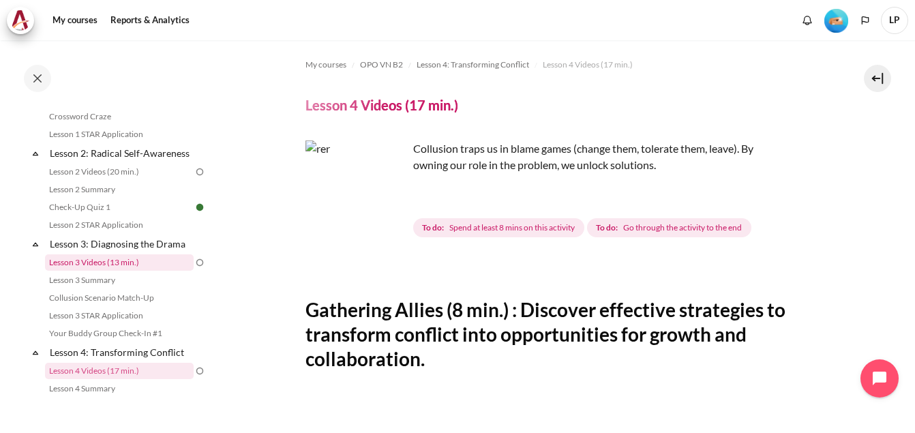
click at [111, 270] on link "Lesson 3 Videos (13 min.)" at bounding box center [119, 262] width 149 height 16
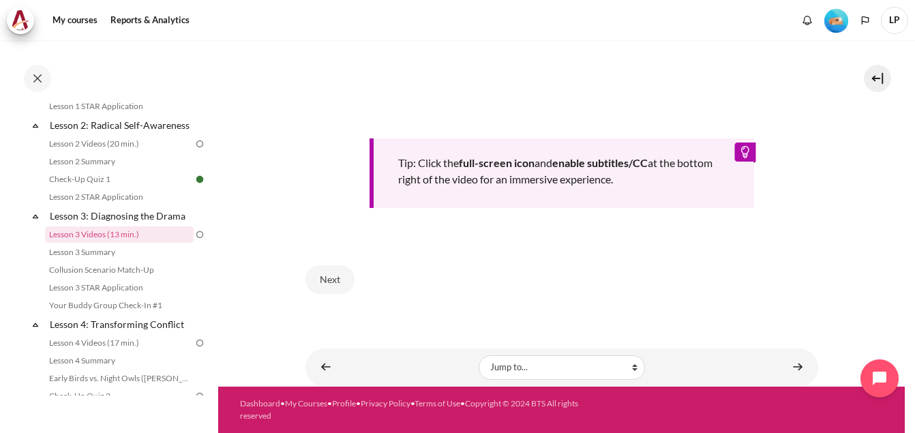
scroll to position [616, 0]
click at [322, 282] on button "Next" at bounding box center [329, 279] width 49 height 29
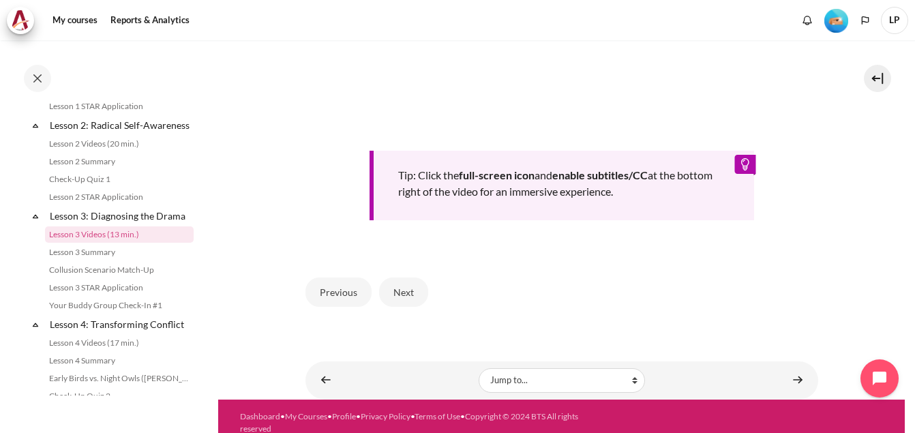
scroll to position [566, 0]
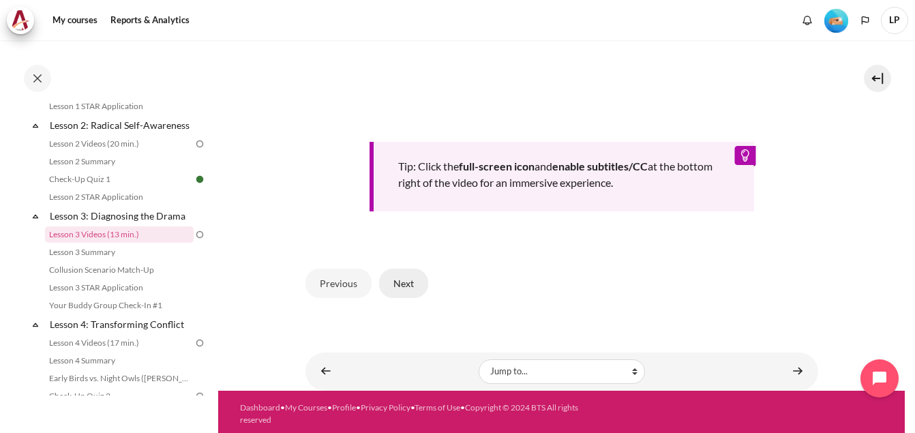
click at [416, 273] on button "Next" at bounding box center [403, 283] width 49 height 29
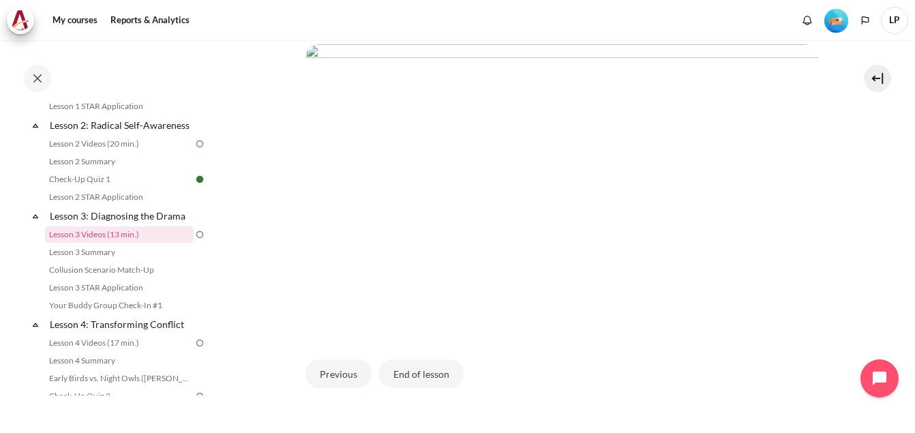
scroll to position [341, 0]
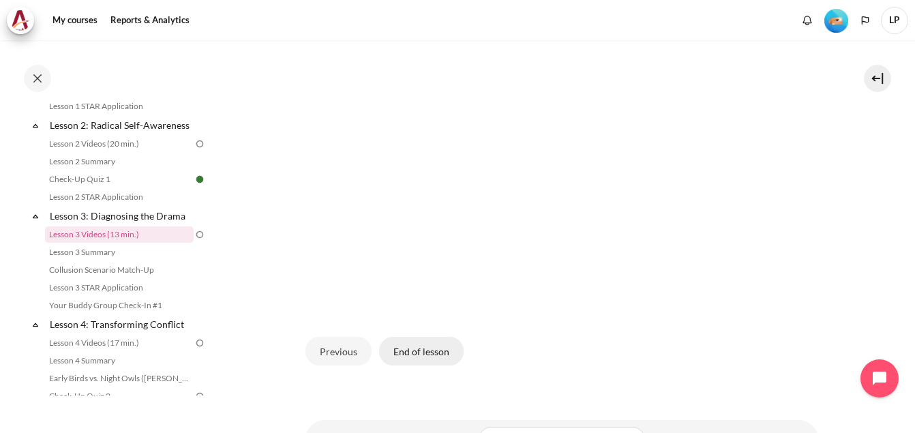
click at [418, 353] on button "End of lesson" at bounding box center [421, 351] width 85 height 29
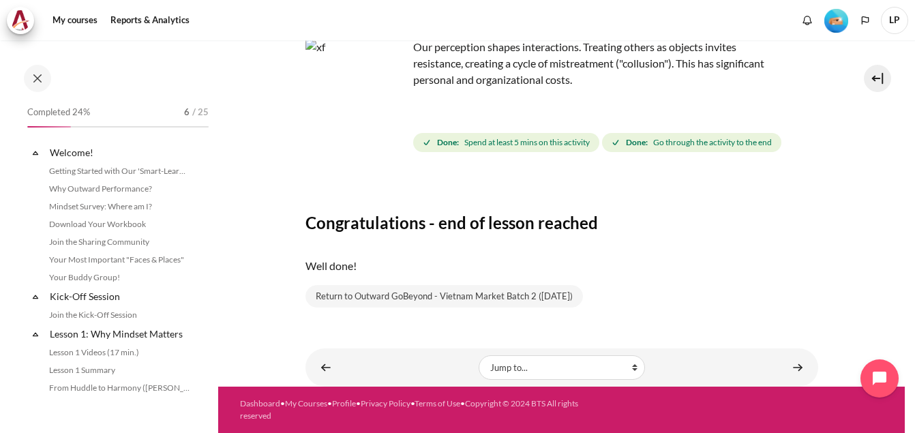
scroll to position [317, 0]
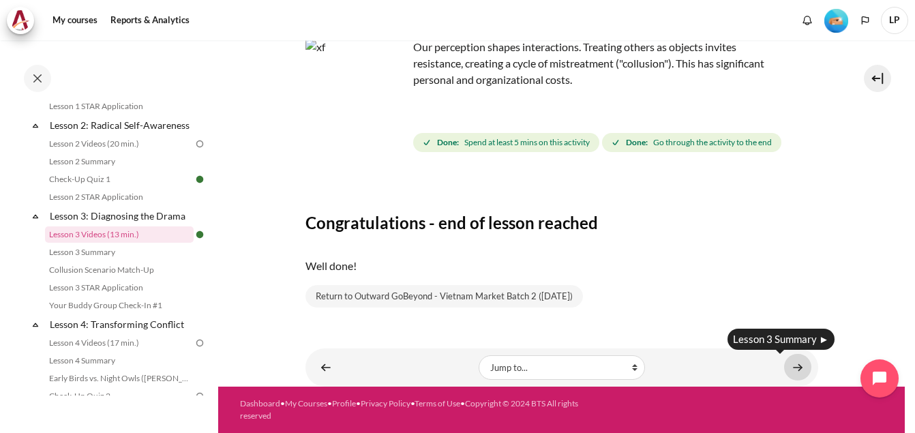
click at [789, 368] on link "Content" at bounding box center [797, 367] width 27 height 27
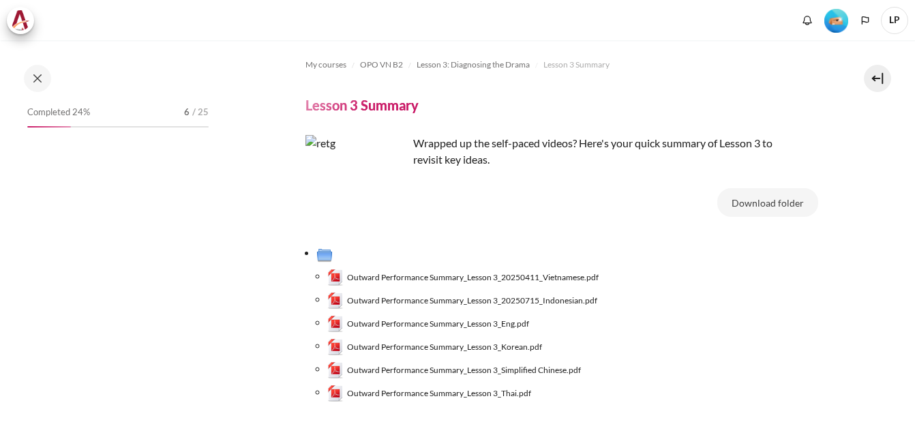
scroll to position [119, 0]
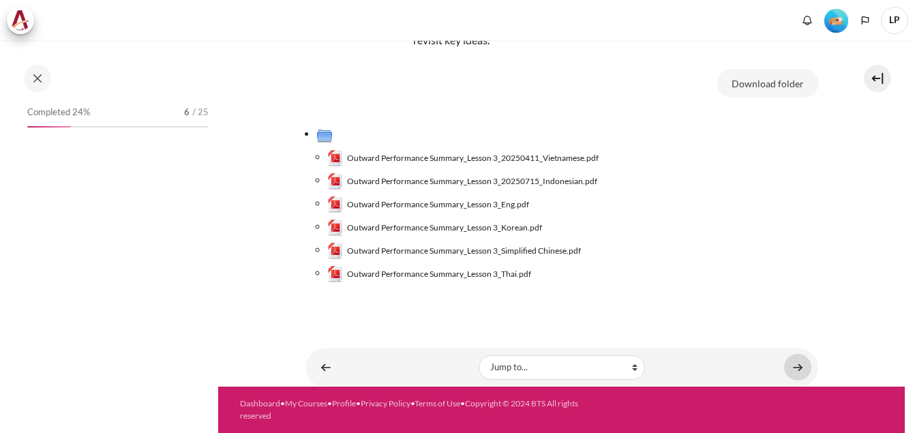
click at [796, 365] on link "Content" at bounding box center [797, 367] width 27 height 27
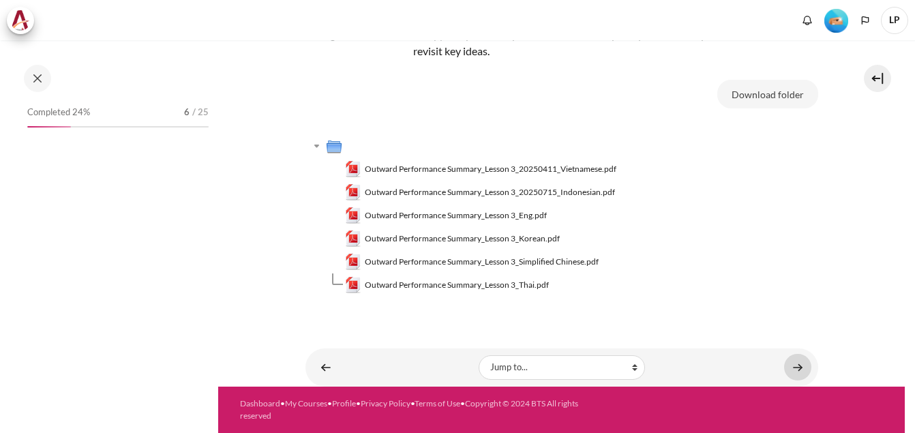
scroll to position [108, 0]
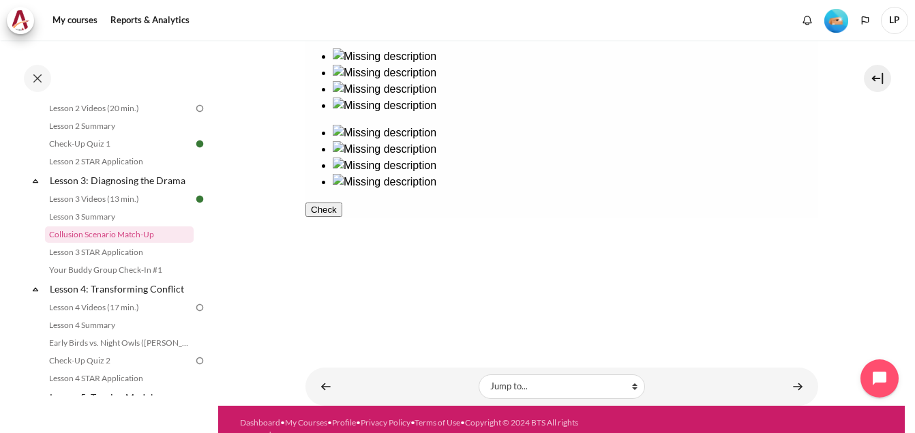
scroll to position [328, 0]
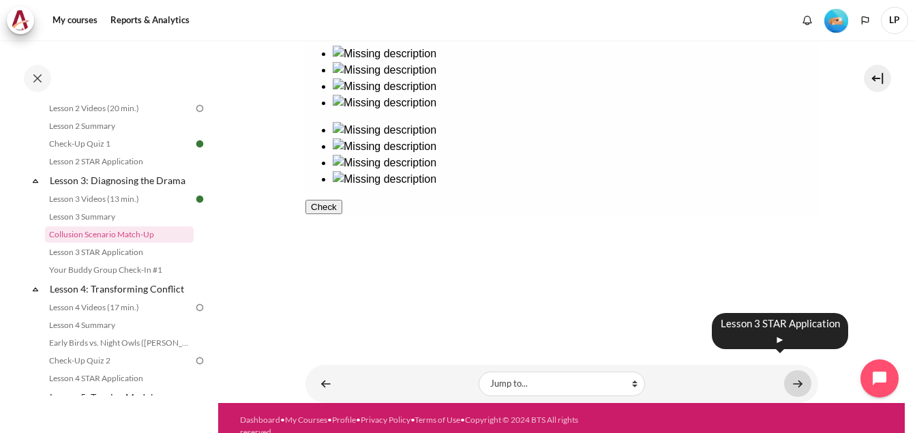
click at [794, 370] on link "Content" at bounding box center [797, 383] width 27 height 27
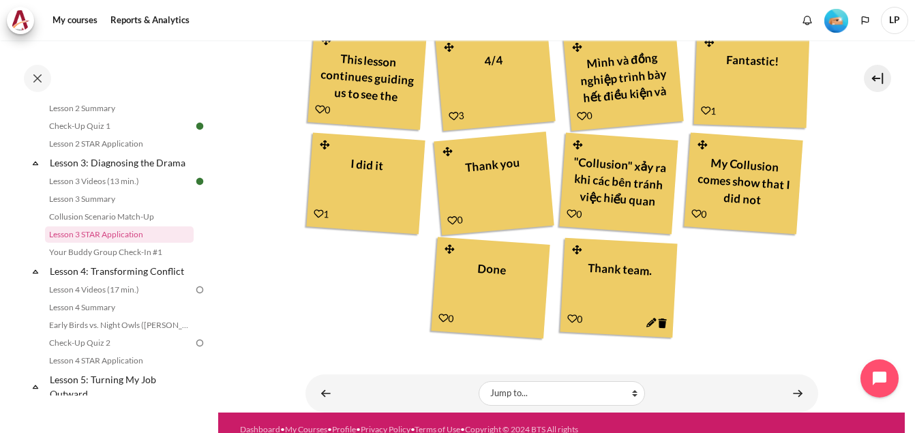
scroll to position [737, 0]
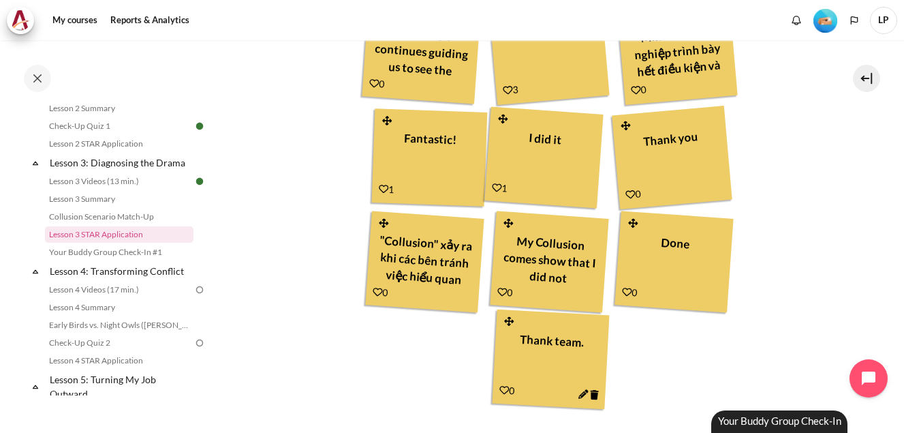
click at [793, 376] on div "Your Result Thanks for my team! 1 Good insight 0" at bounding box center [556, 73] width 502 height 680
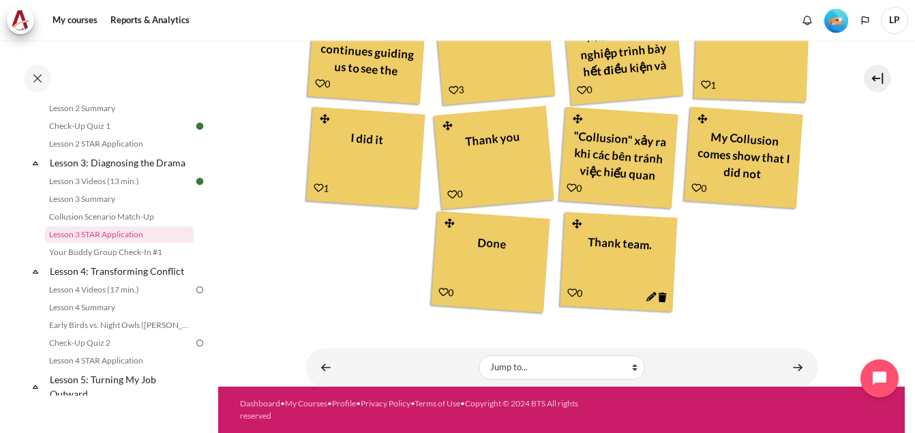
click at [133, 260] on link "Your Buddy Group Check-In #1" at bounding box center [119, 252] width 149 height 16
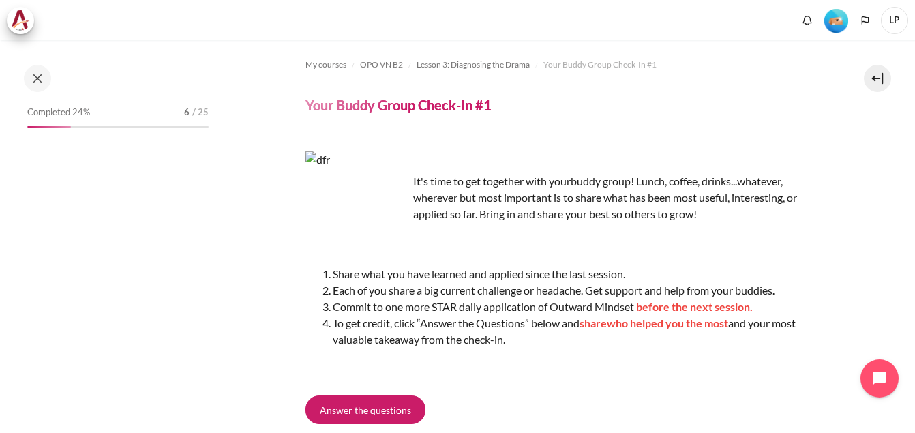
scroll to position [388, 0]
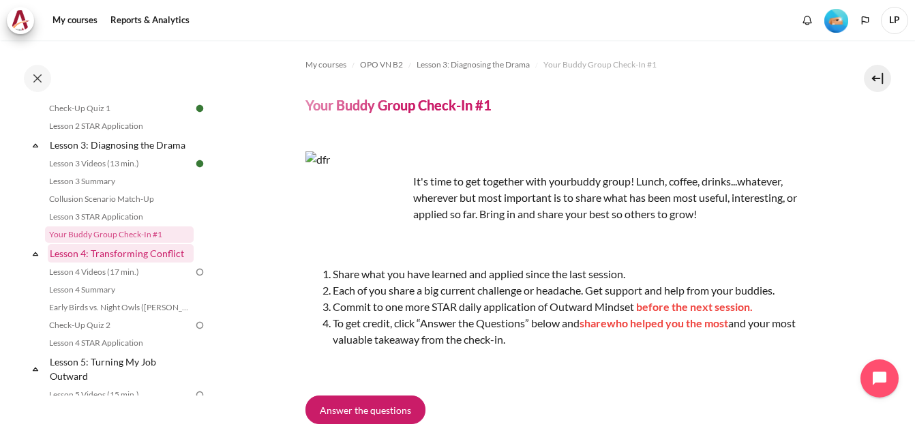
click at [67, 262] on link "Lesson 4: Transforming Conflict" at bounding box center [121, 253] width 146 height 18
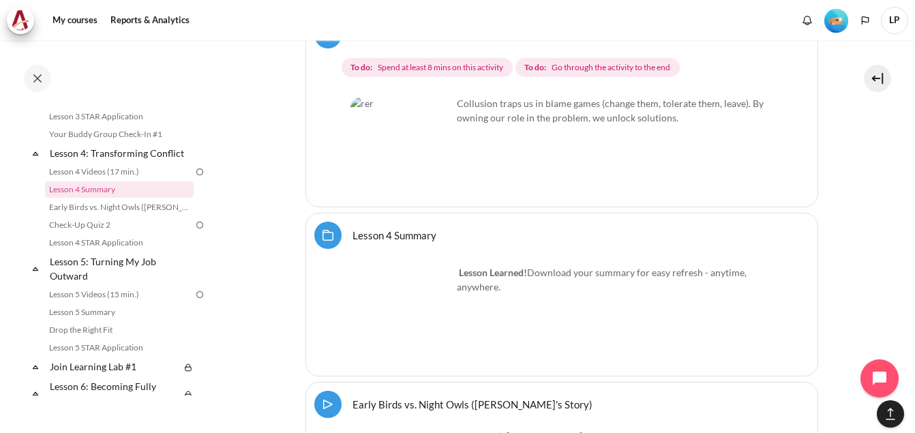
scroll to position [6436, 0]
